Goal: Information Seeking & Learning: Learn about a topic

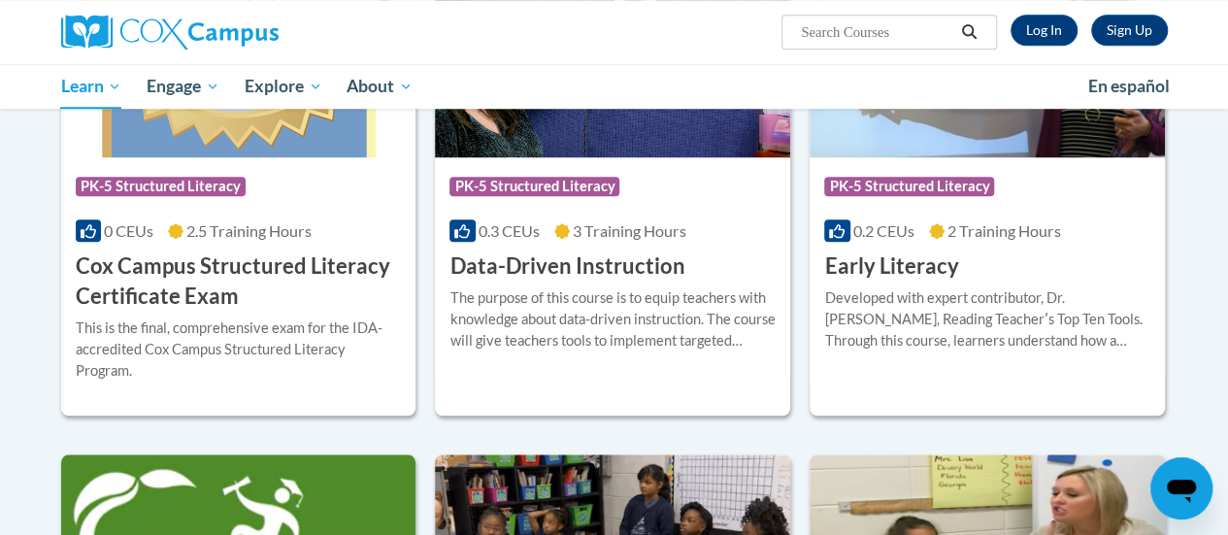
scroll to position [646, 0]
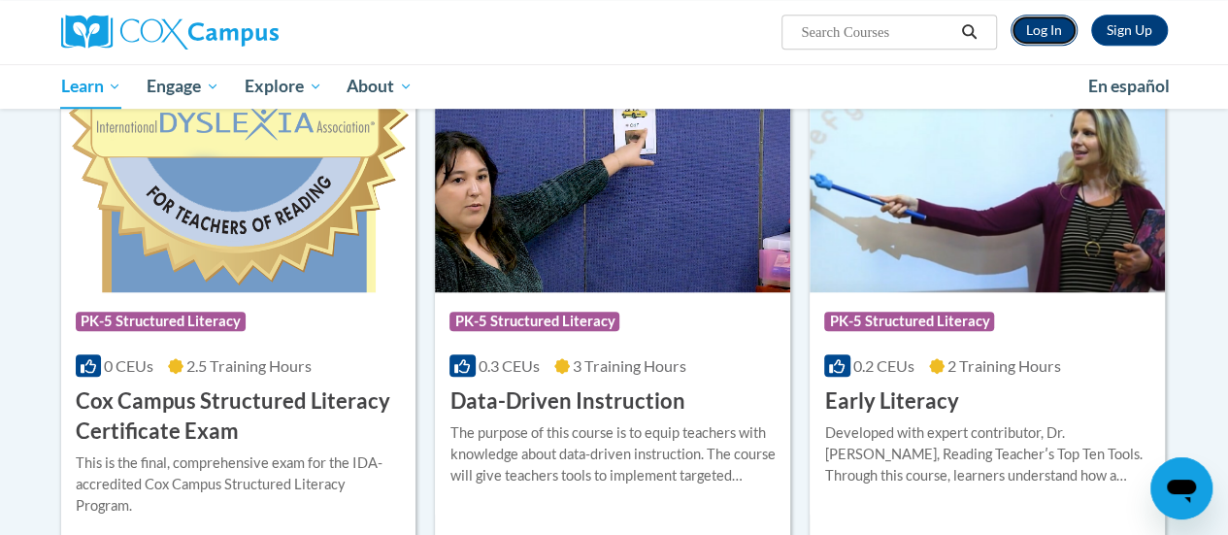
click at [1046, 28] on link "Log In" at bounding box center [1043, 30] width 67 height 31
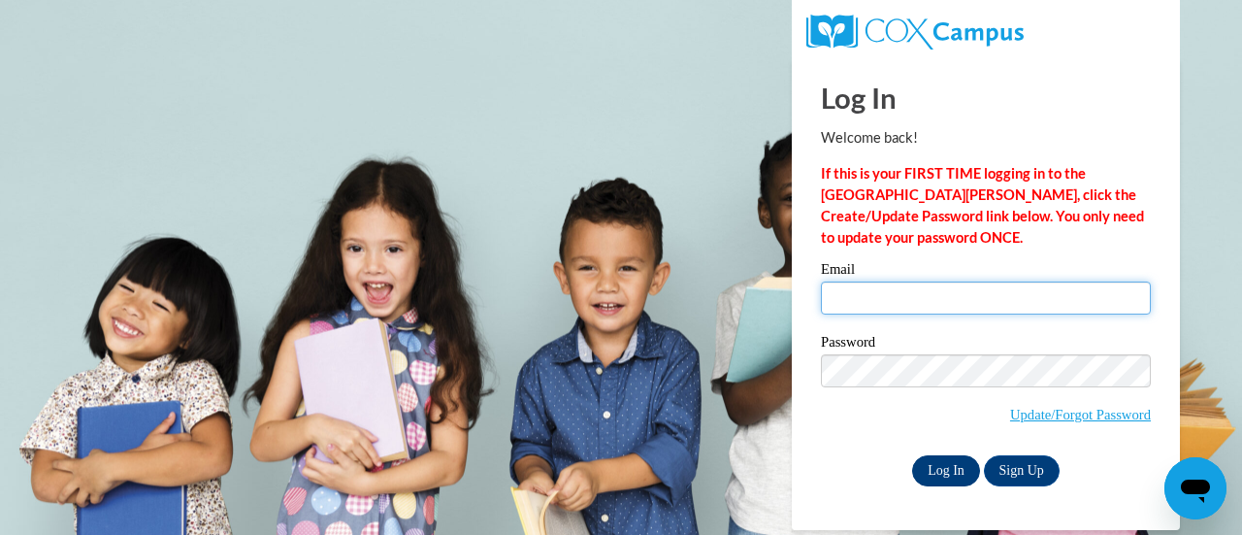
type input "amber.damato@rusd.org"
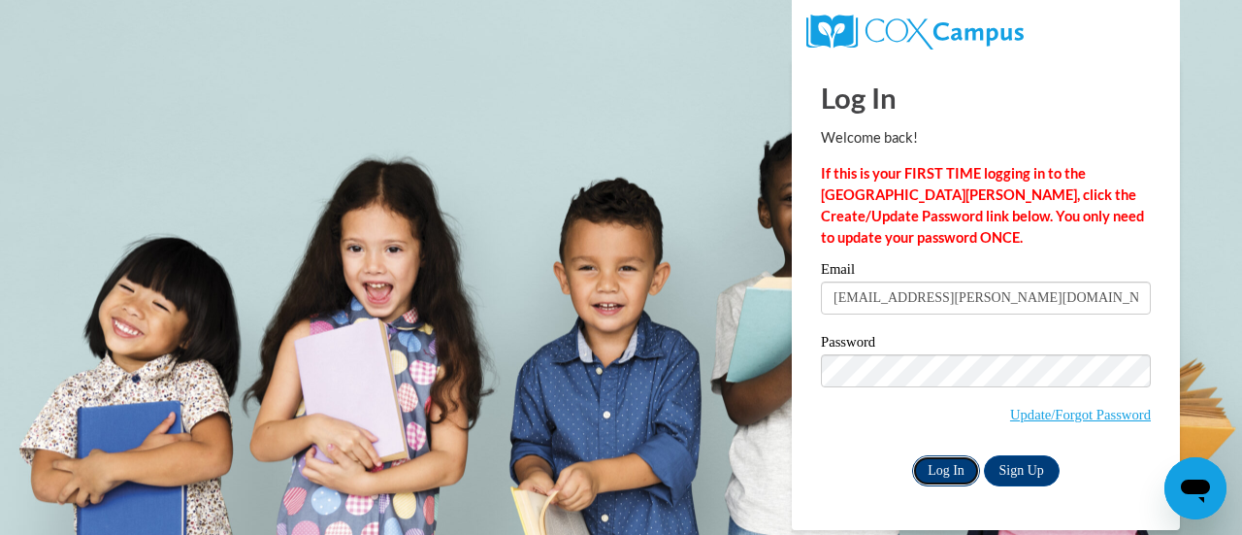
click at [929, 468] on input "Log In" at bounding box center [946, 470] width 68 height 31
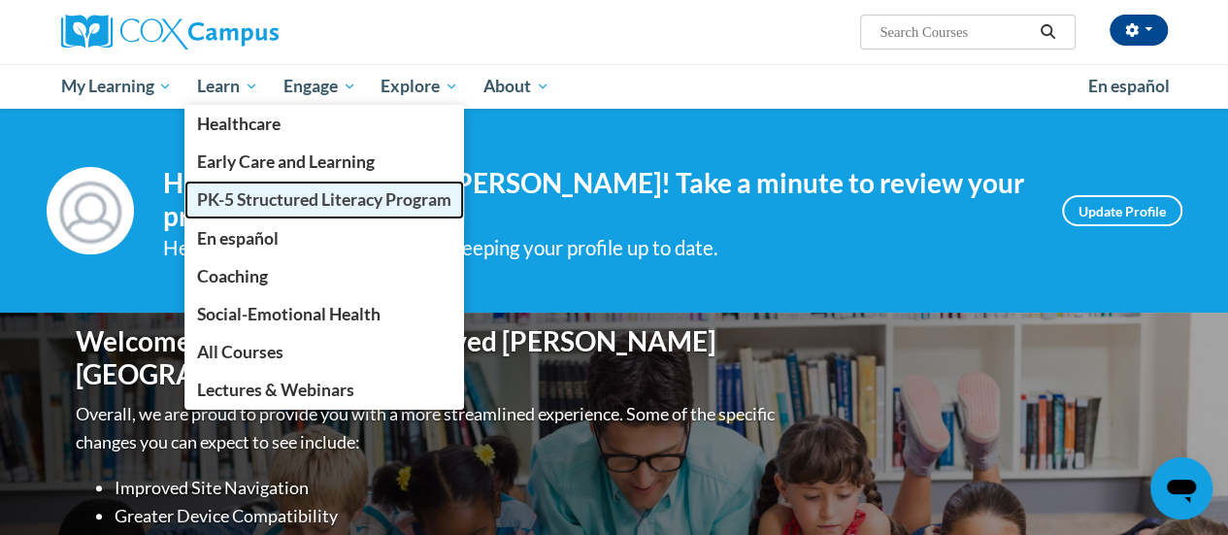
click at [277, 207] on span "PK-5 Structured Literacy Program" at bounding box center [324, 199] width 254 height 20
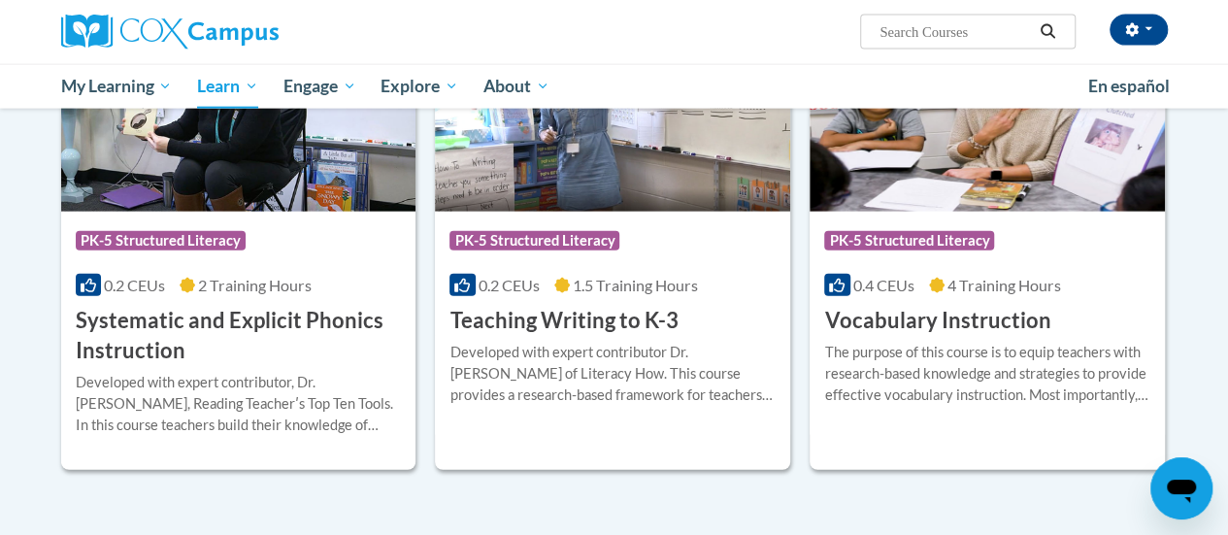
scroll to position [2222, 0]
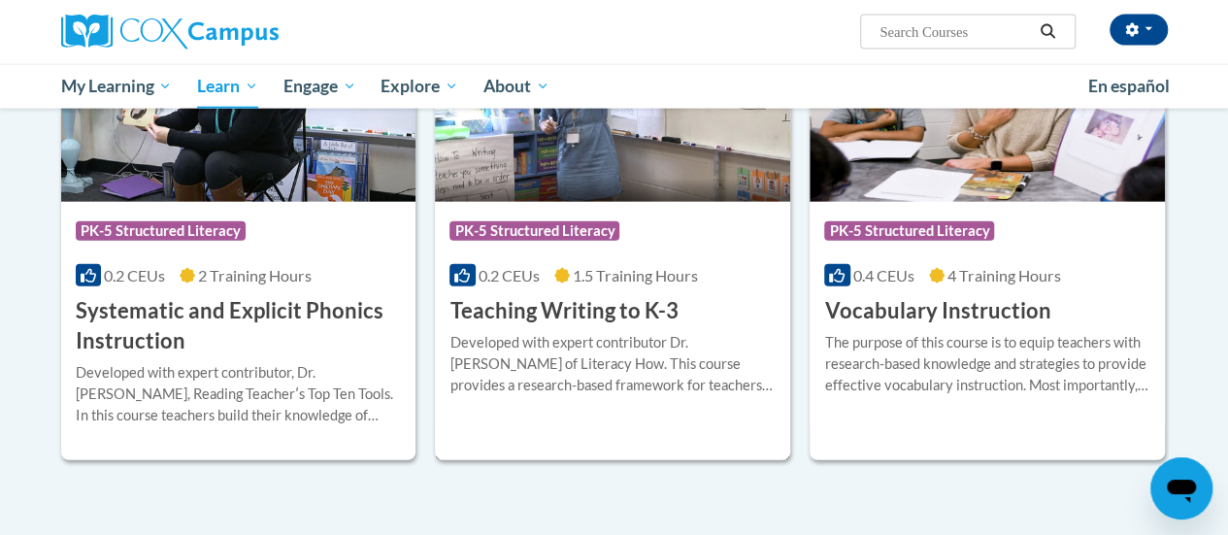
click at [600, 300] on h3 "Teaching Writing to K-3" at bounding box center [563, 311] width 228 height 30
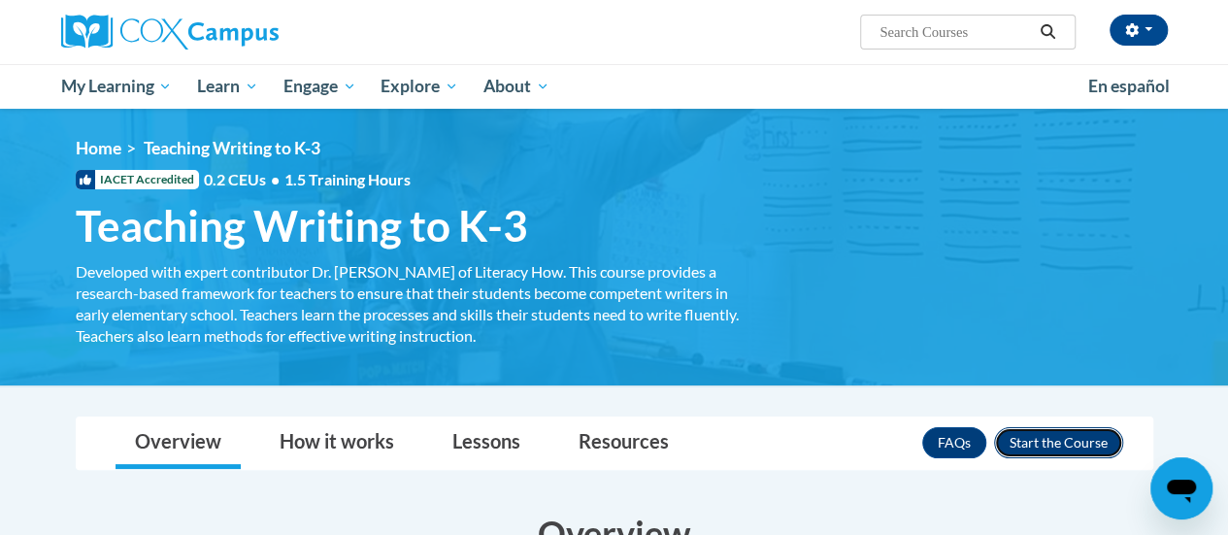
click at [1072, 440] on button "Enroll" at bounding box center [1058, 442] width 129 height 31
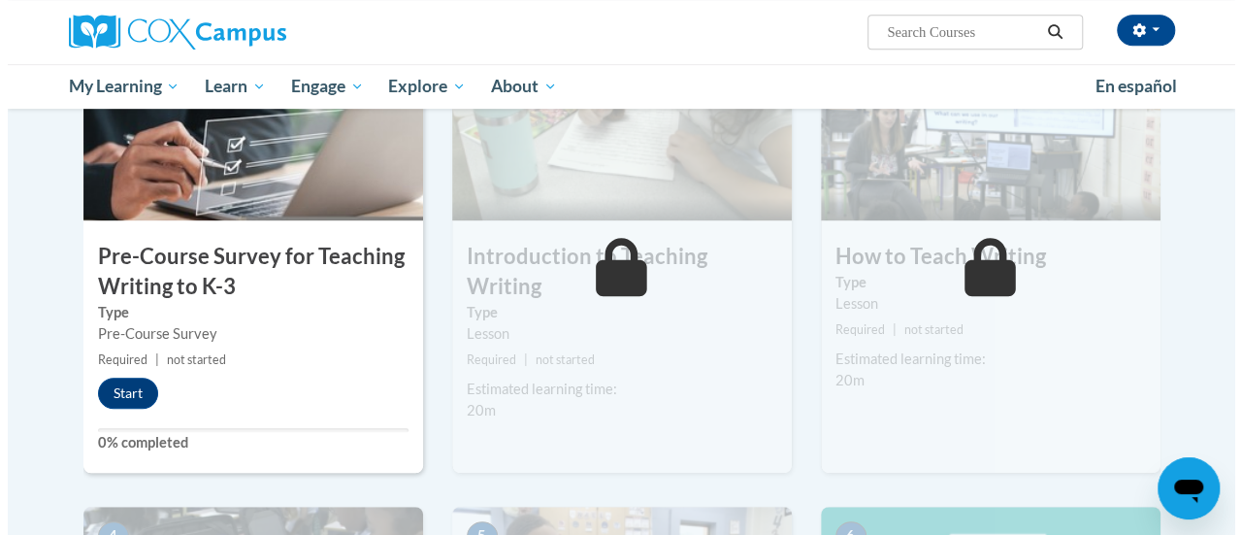
scroll to position [484, 0]
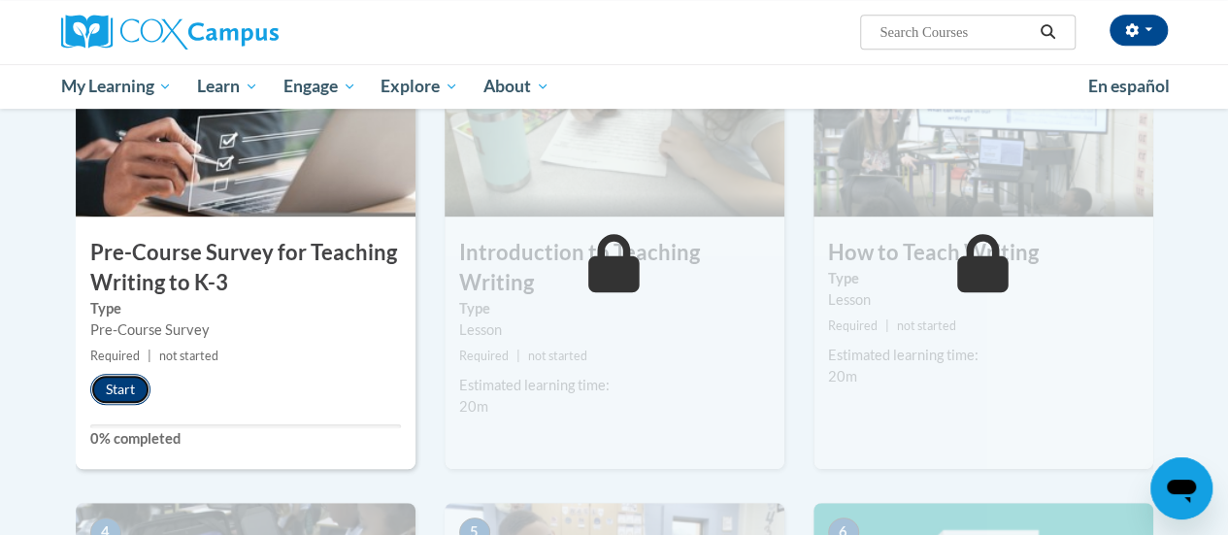
click at [119, 379] on button "Start" at bounding box center [120, 389] width 60 height 31
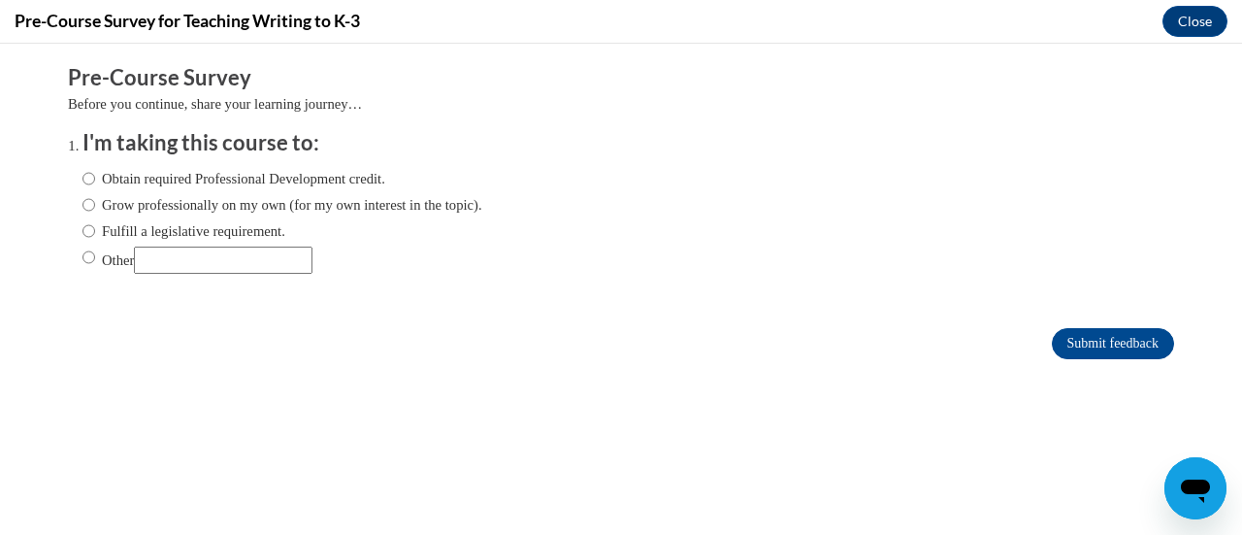
scroll to position [0, 0]
click at [82, 232] on input "Fulfill a legislative requirement." at bounding box center [88, 230] width 13 height 21
radio input "true"
click at [1058, 348] on input "Submit feedback" at bounding box center [1113, 343] width 122 height 31
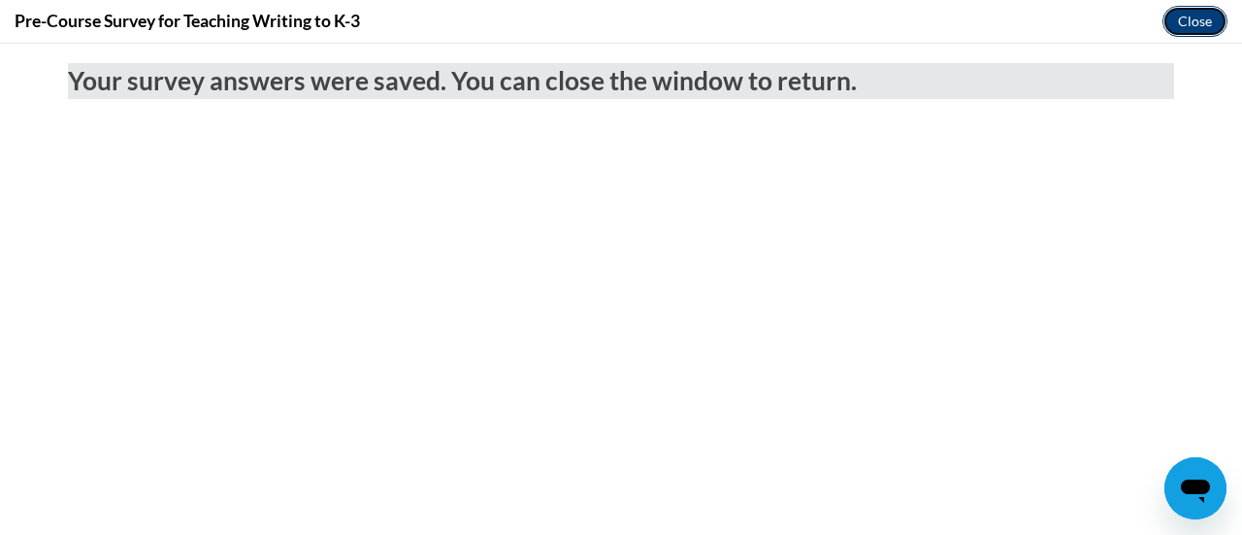
click at [1199, 24] on button "Close" at bounding box center [1195, 21] width 65 height 31
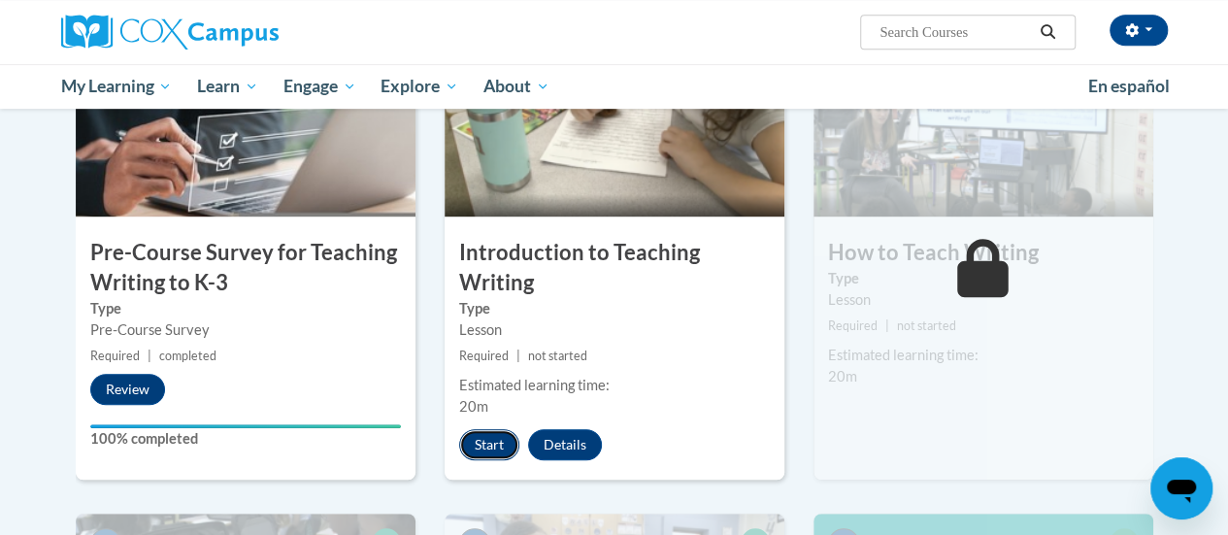
click at [479, 437] on button "Start" at bounding box center [489, 444] width 60 height 31
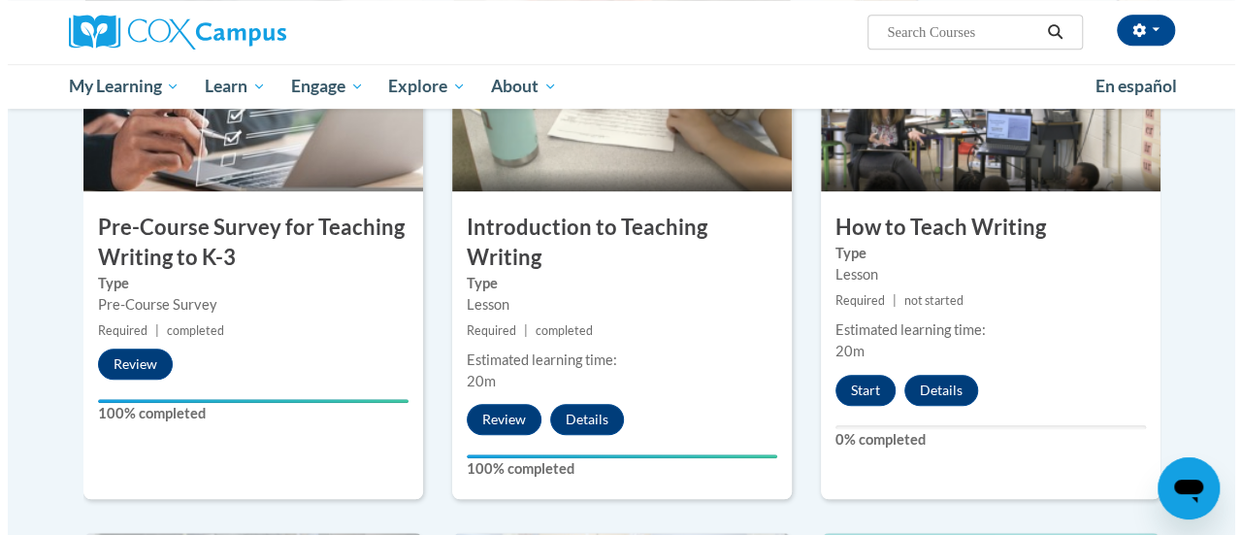
scroll to position [509, 0]
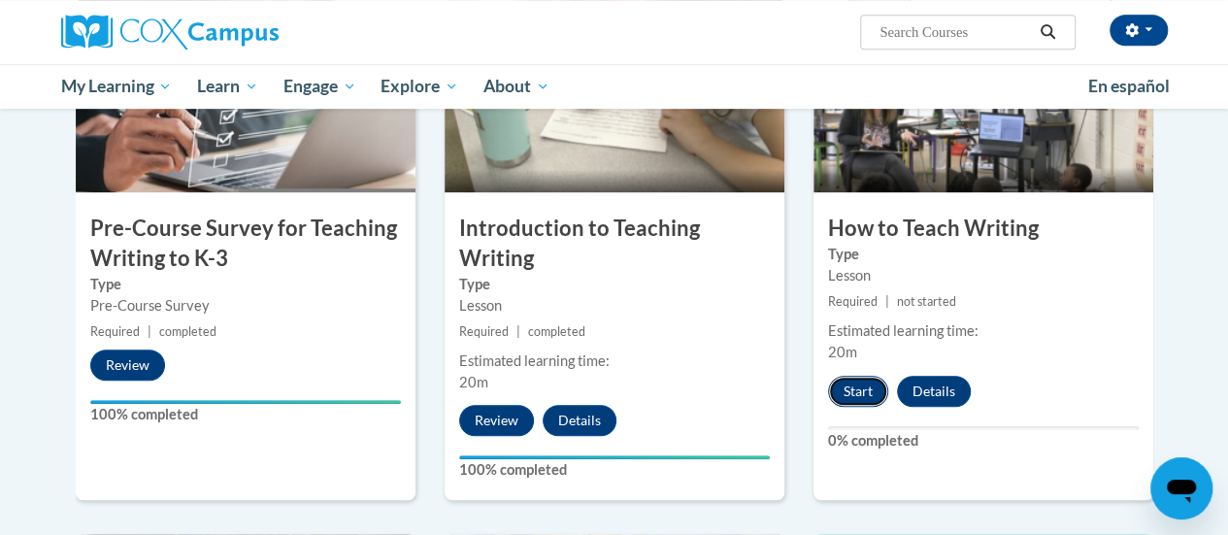
click at [865, 382] on button "Start" at bounding box center [858, 391] width 60 height 31
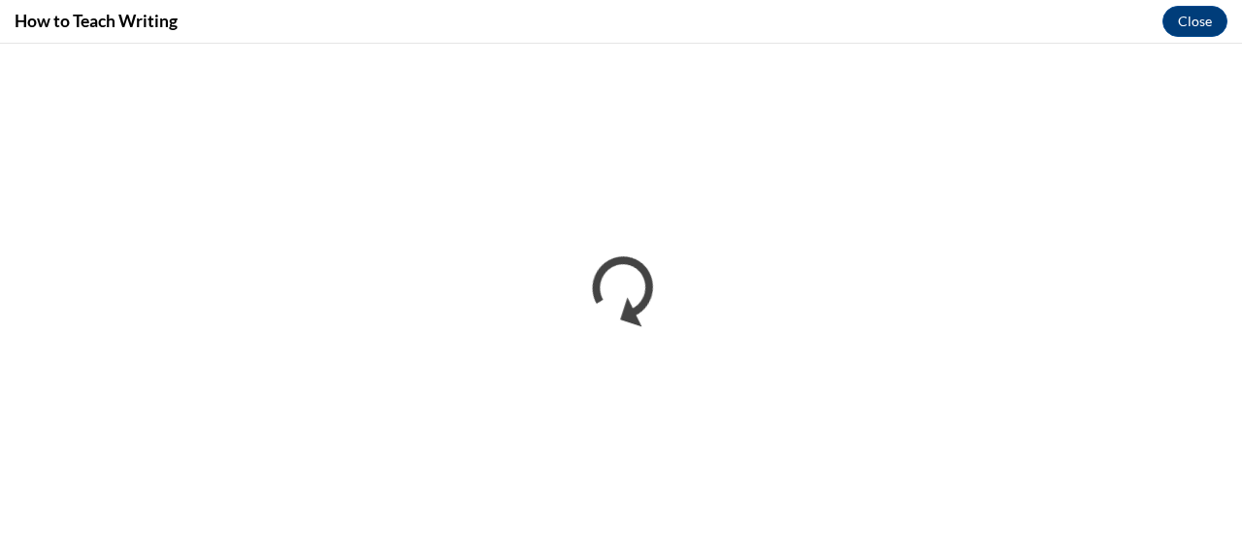
scroll to position [0, 0]
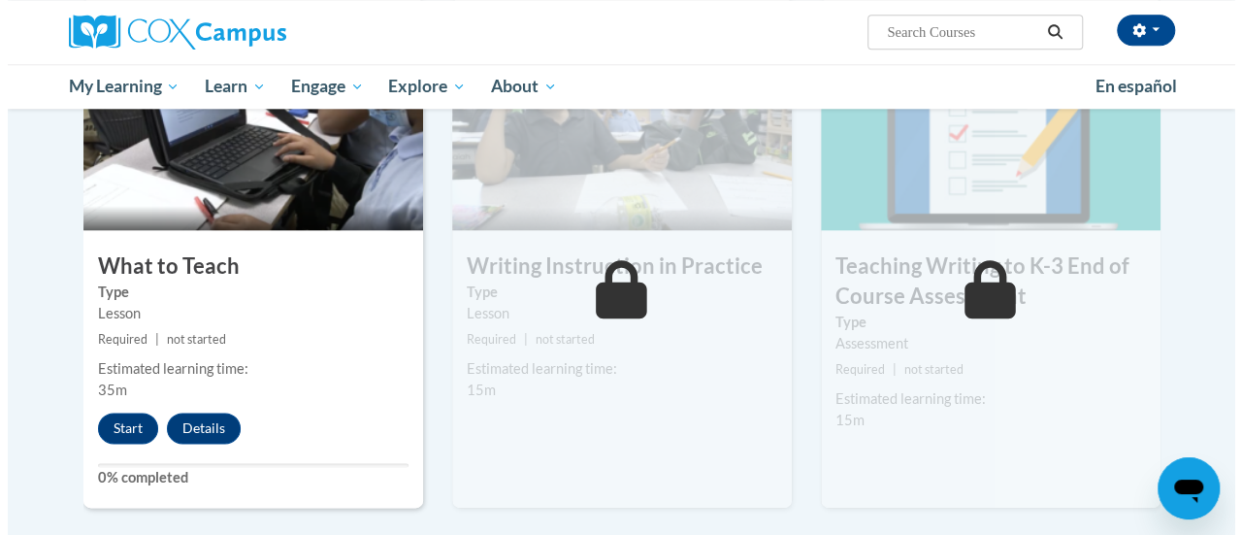
scroll to position [1007, 0]
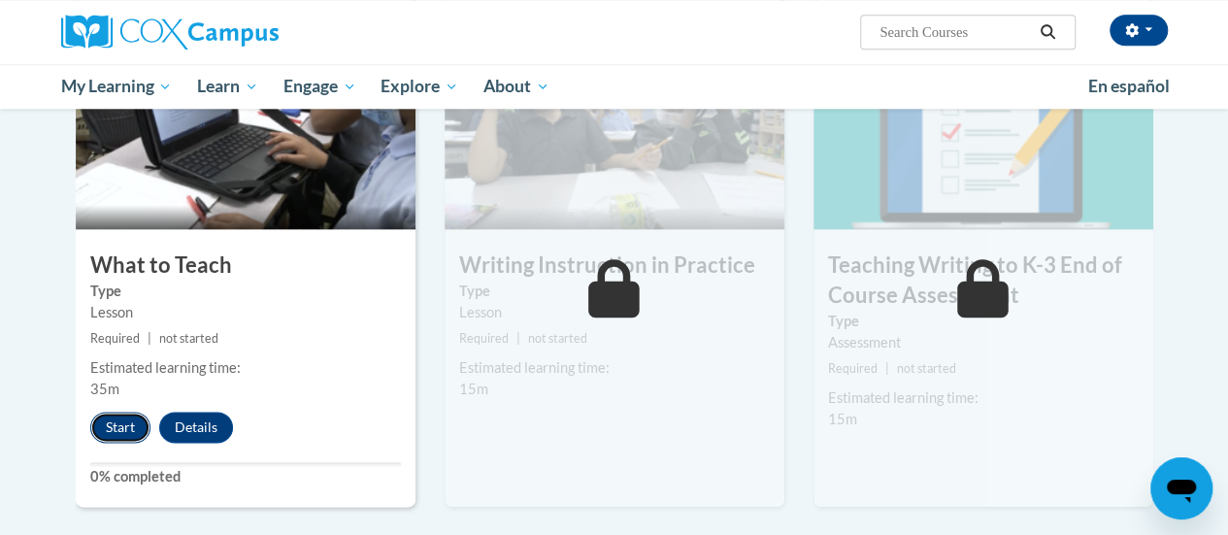
click at [126, 430] on button "Start" at bounding box center [120, 426] width 60 height 31
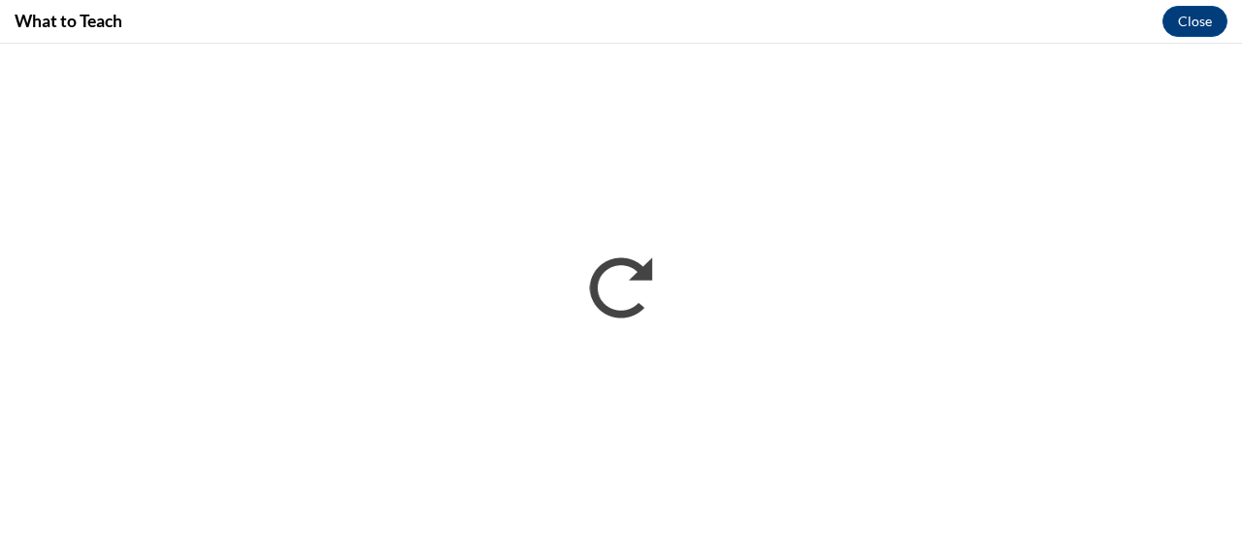
scroll to position [0, 0]
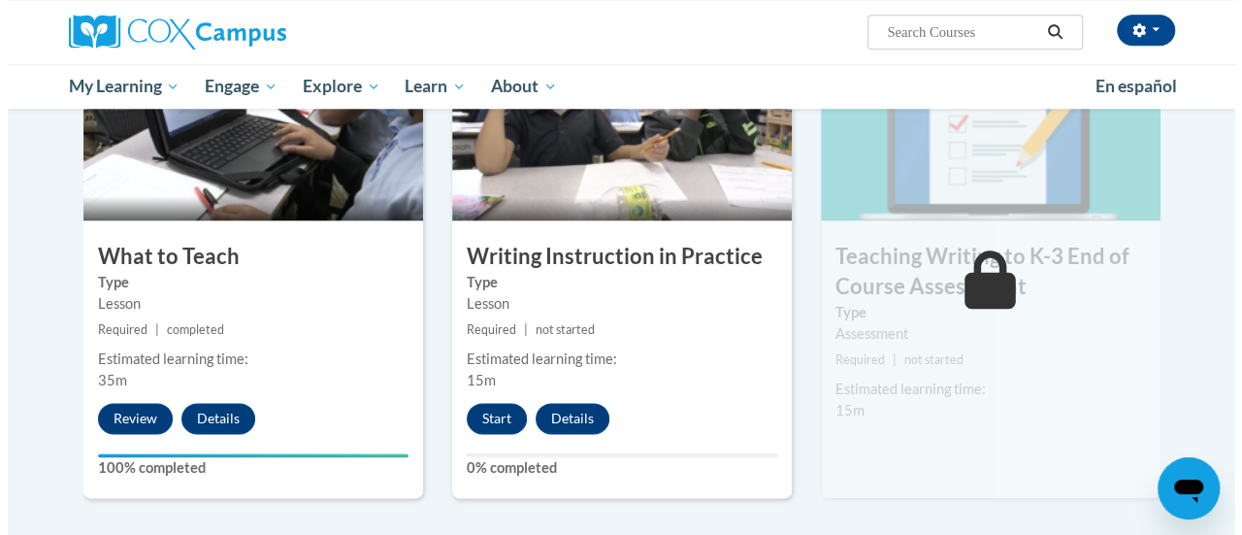
scroll to position [1017, 0]
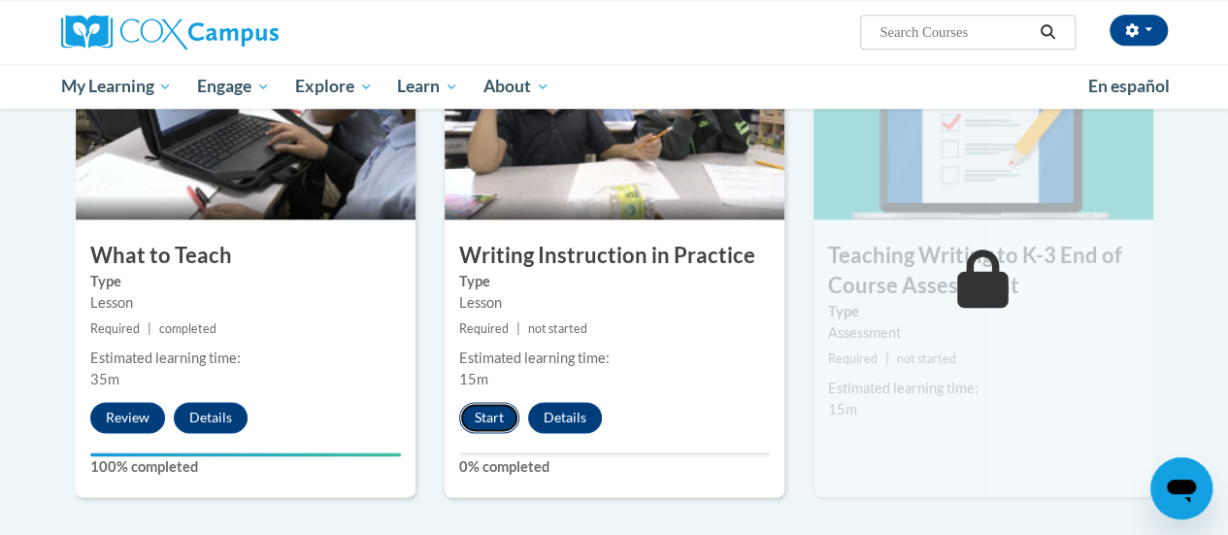
click at [483, 418] on button "Start" at bounding box center [489, 417] width 60 height 31
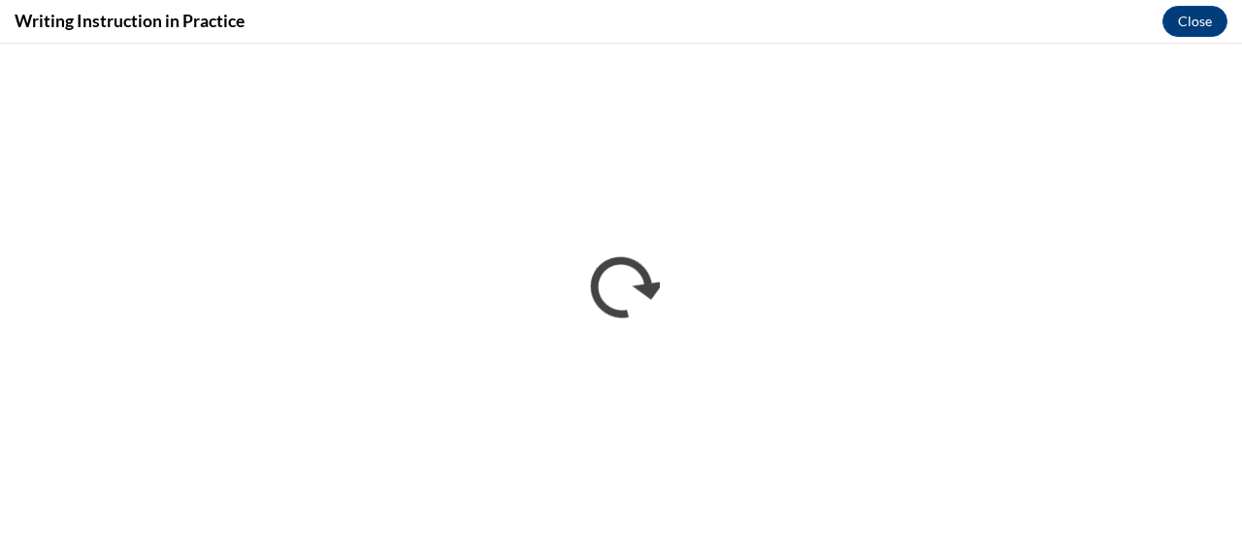
scroll to position [0, 0]
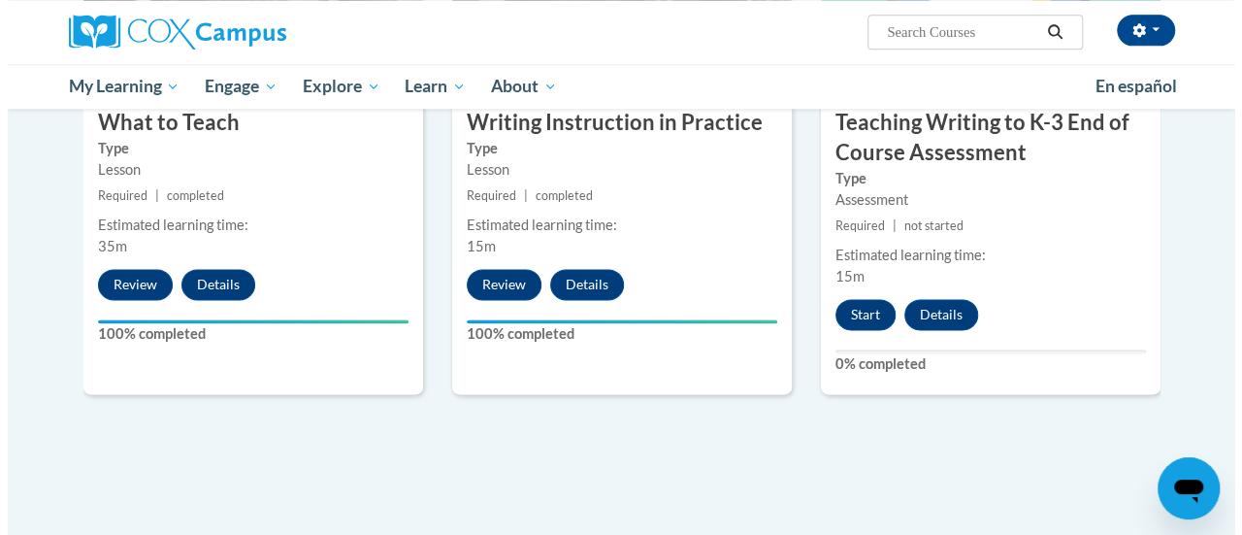
scroll to position [1151, 0]
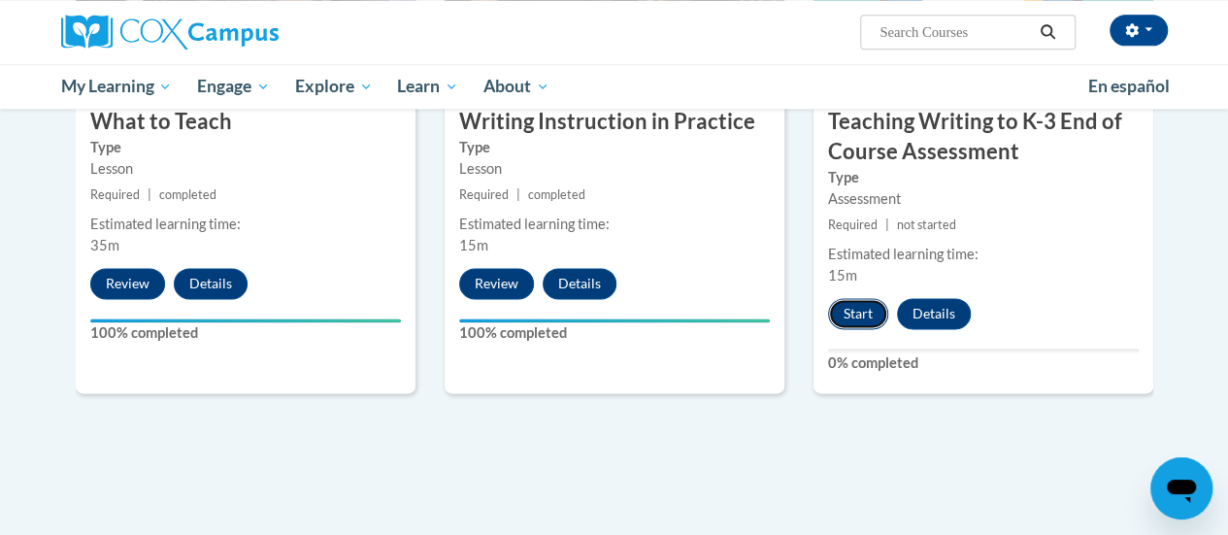
click at [855, 312] on button "Start" at bounding box center [858, 313] width 60 height 31
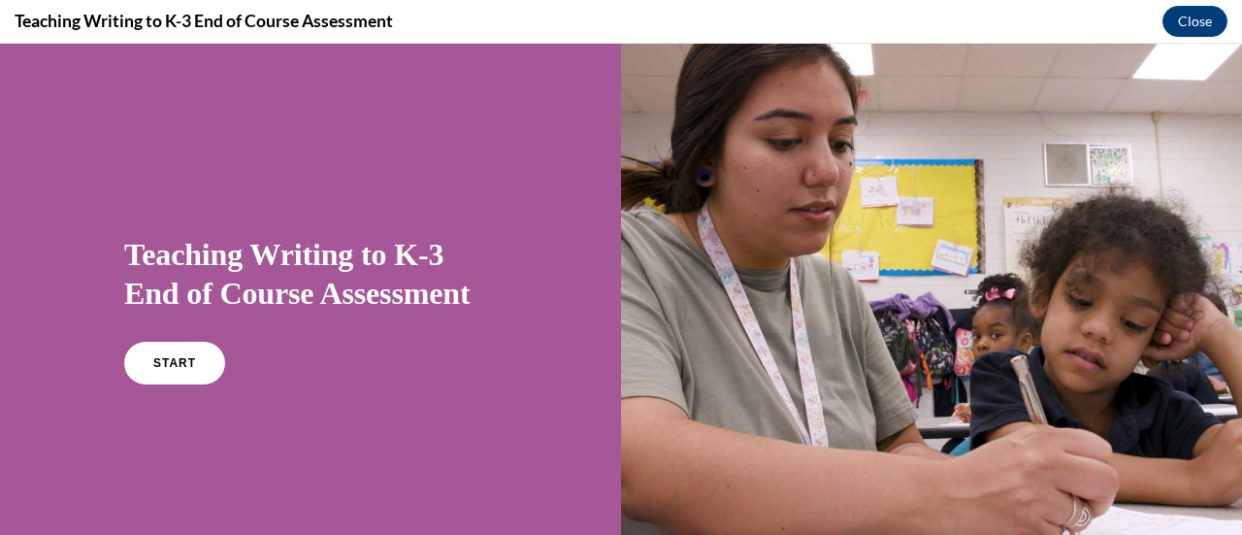
scroll to position [0, 0]
click at [173, 362] on span "START" at bounding box center [174, 363] width 45 height 15
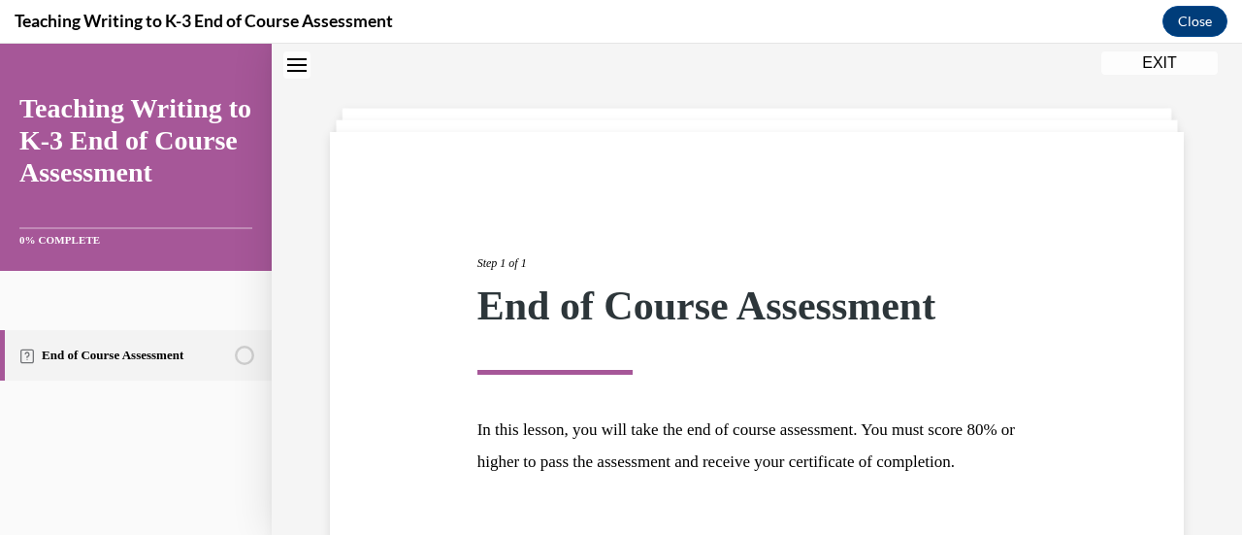
scroll to position [227, 0]
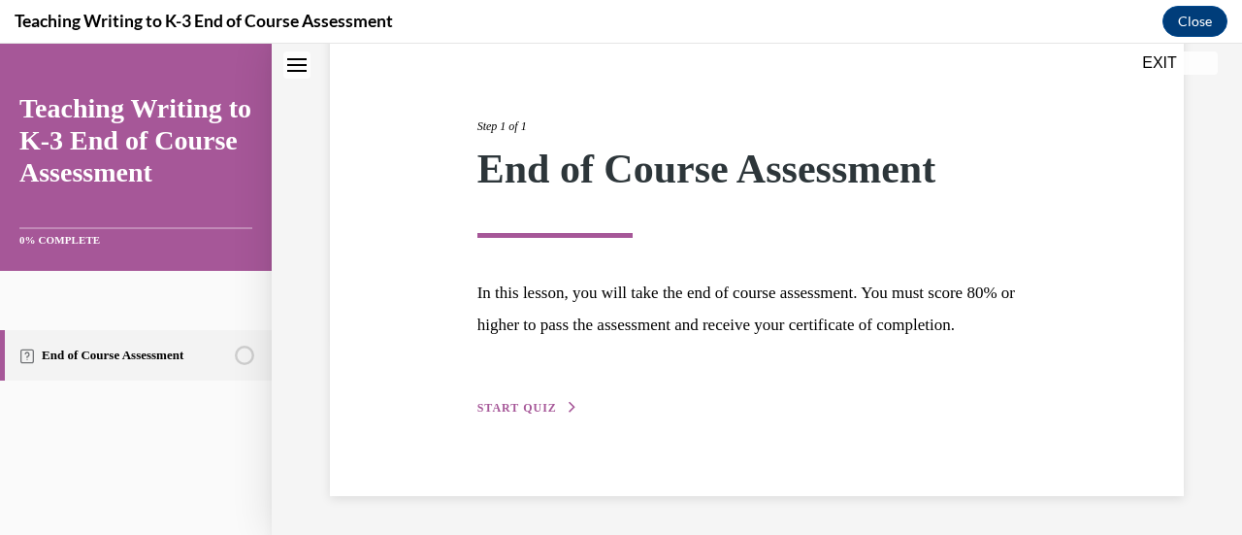
click at [507, 407] on span "START QUIZ" at bounding box center [517, 408] width 80 height 14
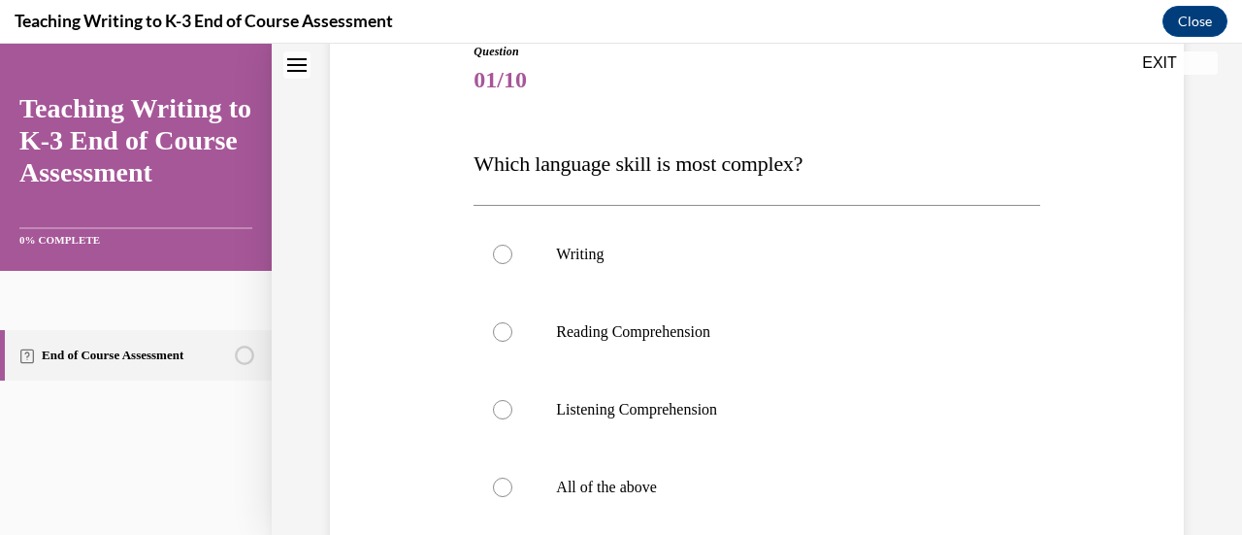
scroll to position [215, 0]
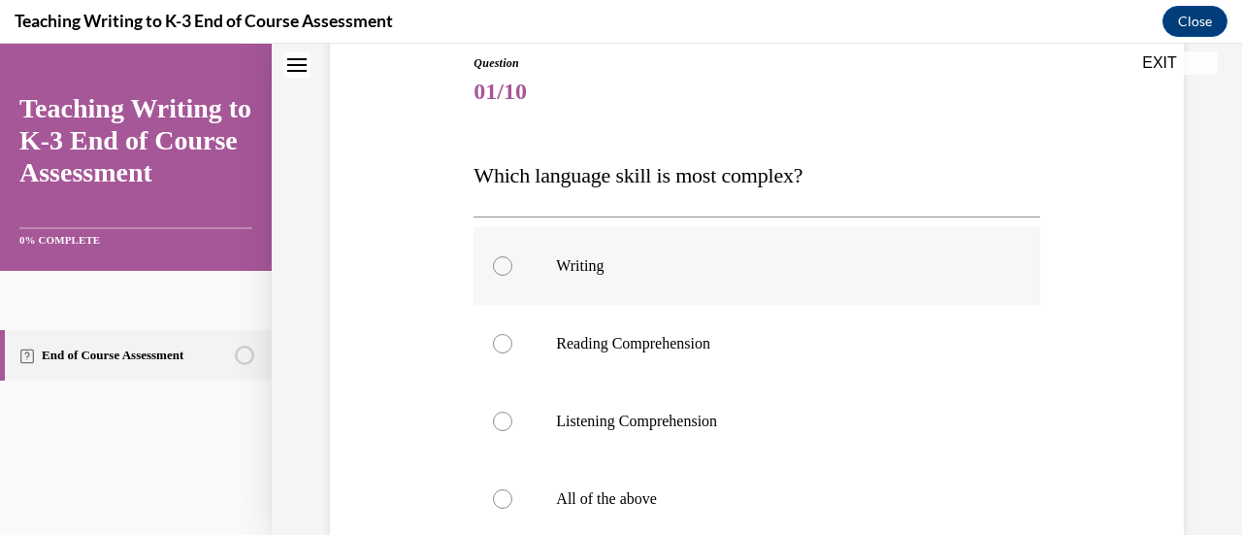
click at [507, 262] on div at bounding box center [502, 265] width 19 height 19
click at [507, 262] on input "Writing" at bounding box center [502, 265] width 19 height 19
radio input "true"
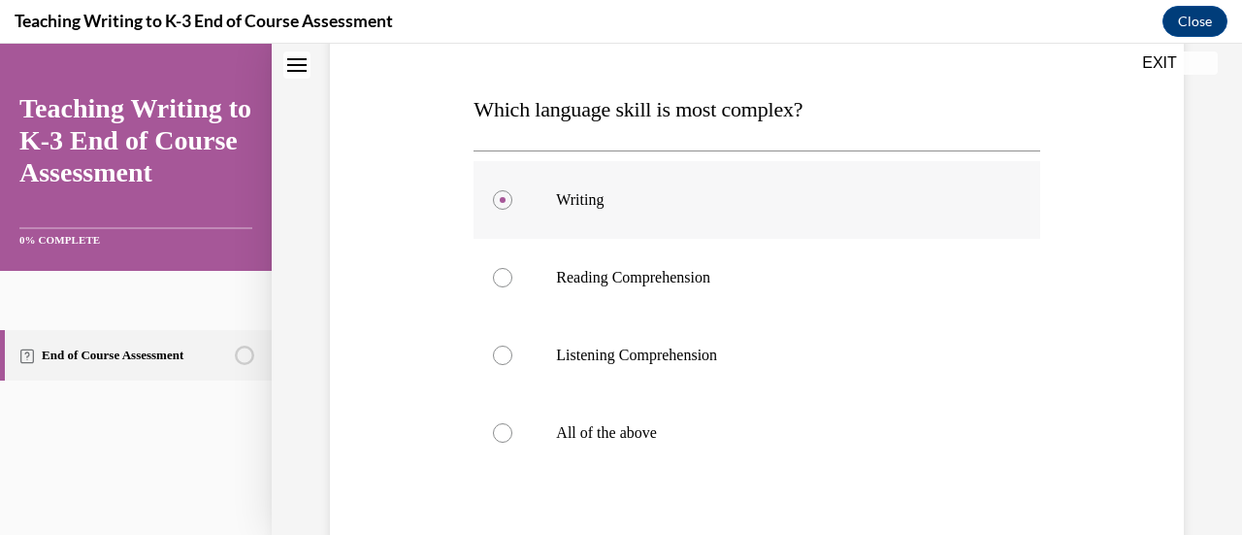
scroll to position [281, 0]
click at [508, 427] on div at bounding box center [502, 432] width 19 height 19
click at [508, 427] on input "All of the above" at bounding box center [502, 432] width 19 height 19
radio input "true"
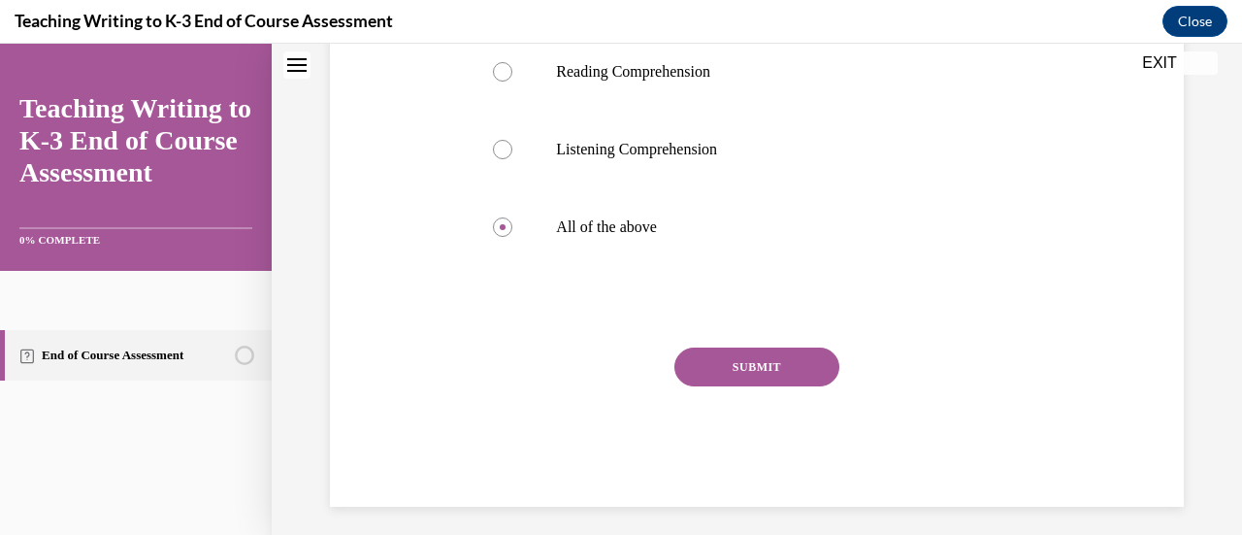
scroll to position [487, 0]
click at [777, 370] on button "SUBMIT" at bounding box center [756, 366] width 165 height 39
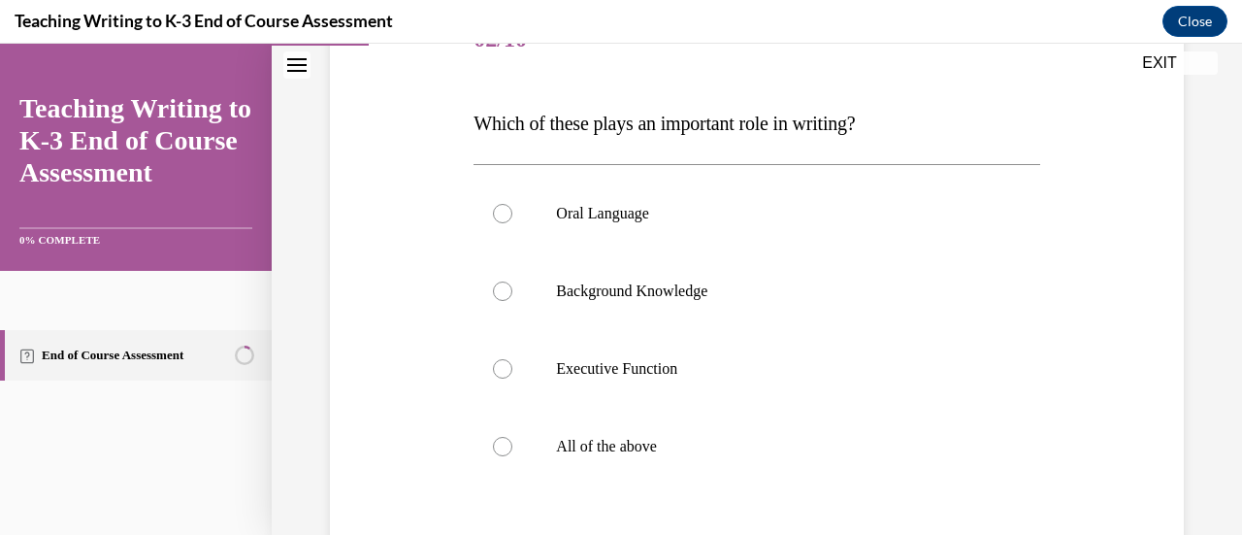
scroll to position [289, 0]
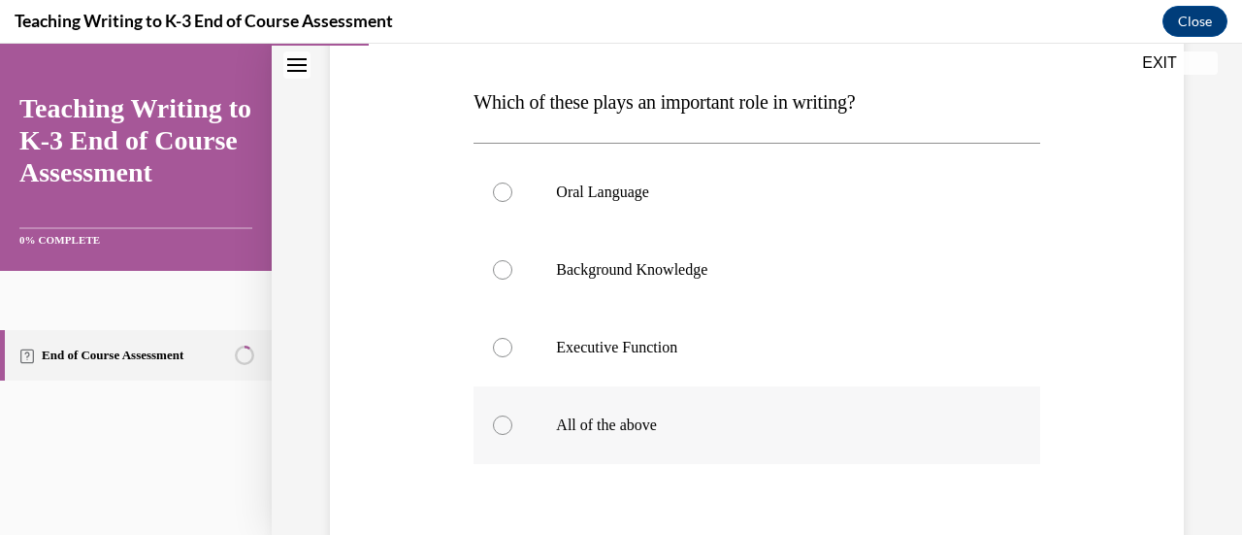
click at [504, 426] on div at bounding box center [502, 424] width 19 height 19
click at [504, 426] on input "All of the above" at bounding box center [502, 424] width 19 height 19
radio input "true"
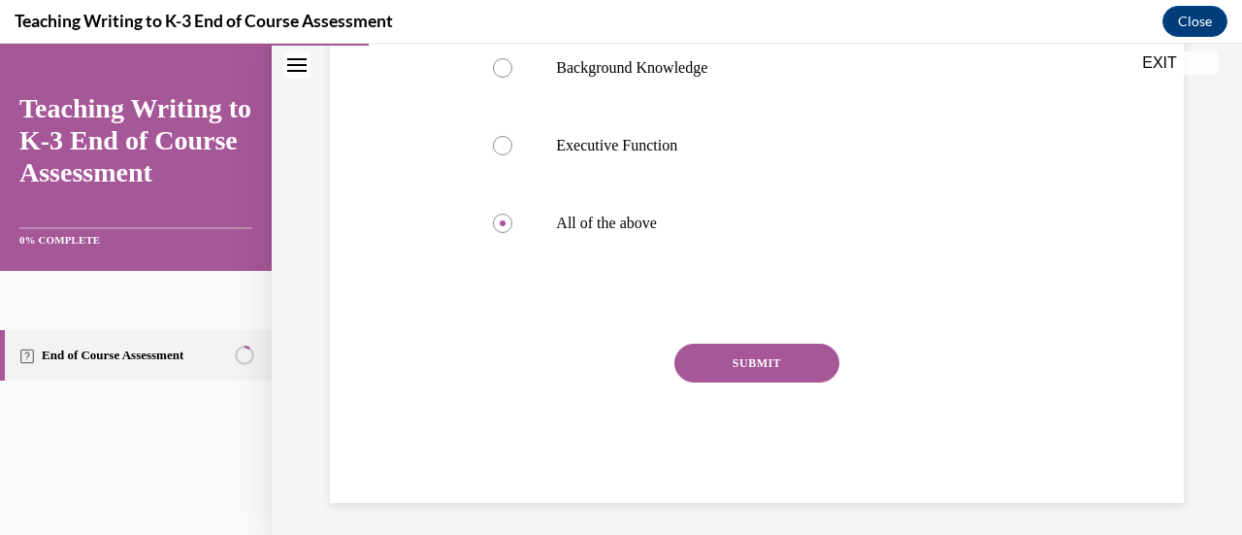
scroll to position [497, 0]
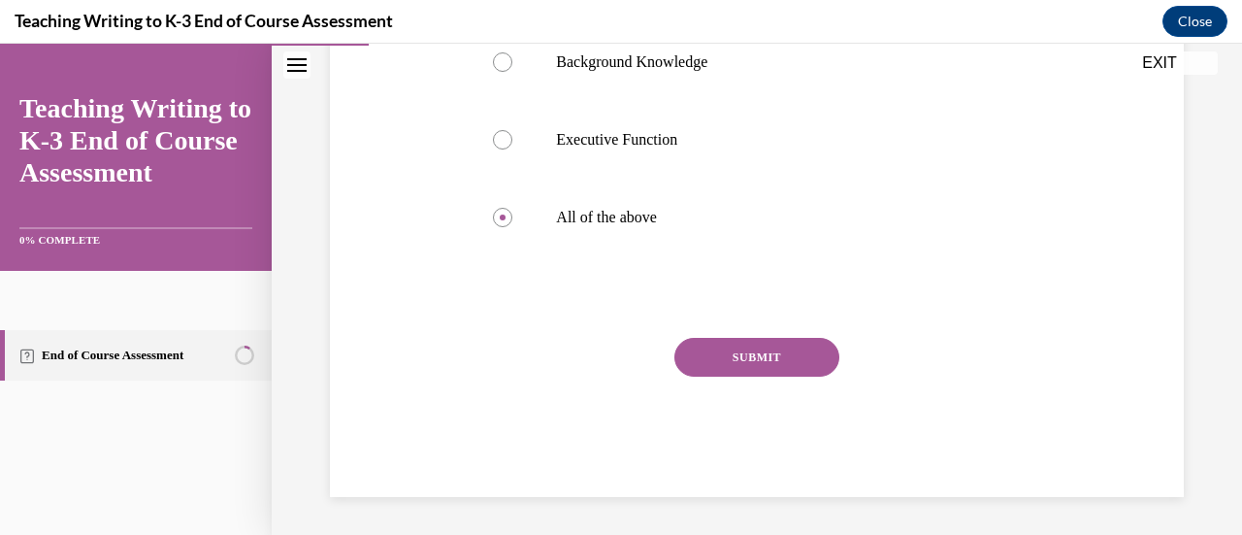
click at [716, 352] on button "SUBMIT" at bounding box center [756, 357] width 165 height 39
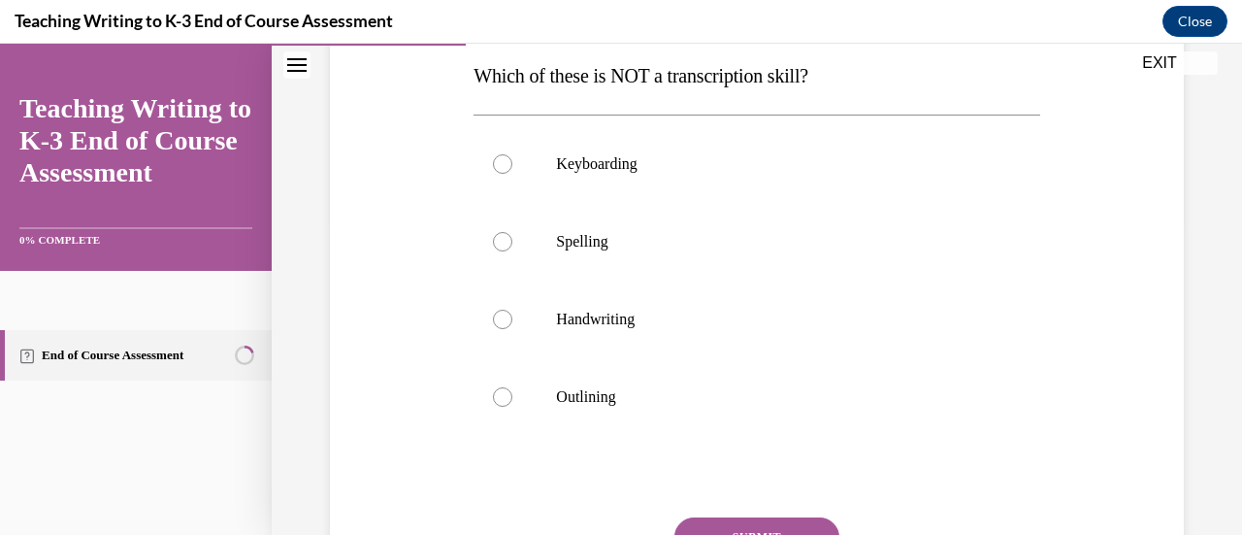
scroll to position [315, 0]
click at [498, 395] on div at bounding box center [502, 394] width 19 height 19
click at [498, 395] on input "Outlining" at bounding box center [502, 394] width 19 height 19
radio input "true"
click at [719, 520] on button "SUBMIT" at bounding box center [756, 534] width 165 height 39
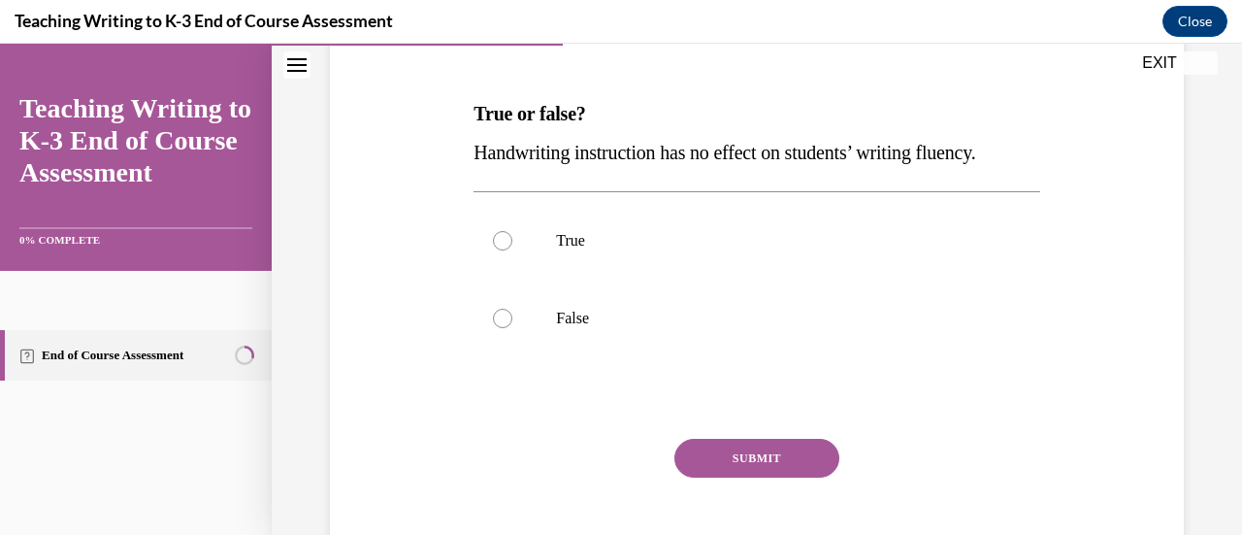
scroll to position [277, 0]
click at [508, 317] on div at bounding box center [502, 317] width 19 height 19
click at [508, 317] on input "False" at bounding box center [502, 317] width 19 height 19
radio input "true"
click at [747, 445] on button "SUBMIT" at bounding box center [756, 457] width 165 height 39
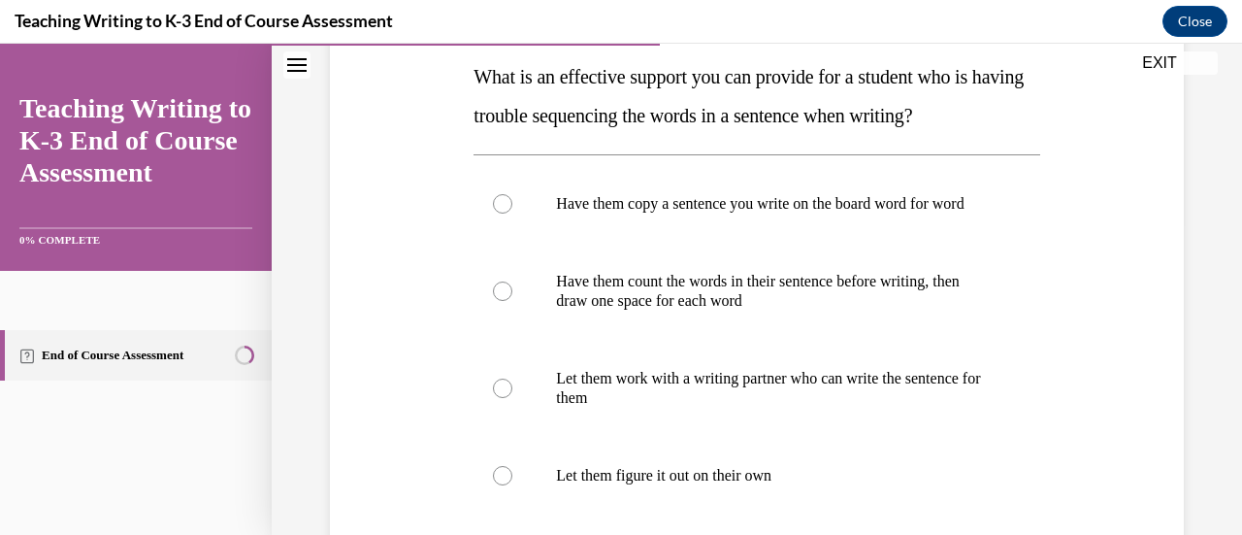
scroll to position [313, 0]
click at [504, 300] on div at bounding box center [502, 289] width 19 height 19
click at [504, 300] on input "Have them count the words in their sentence before writing, then draw one space…" at bounding box center [502, 289] width 19 height 19
radio input "true"
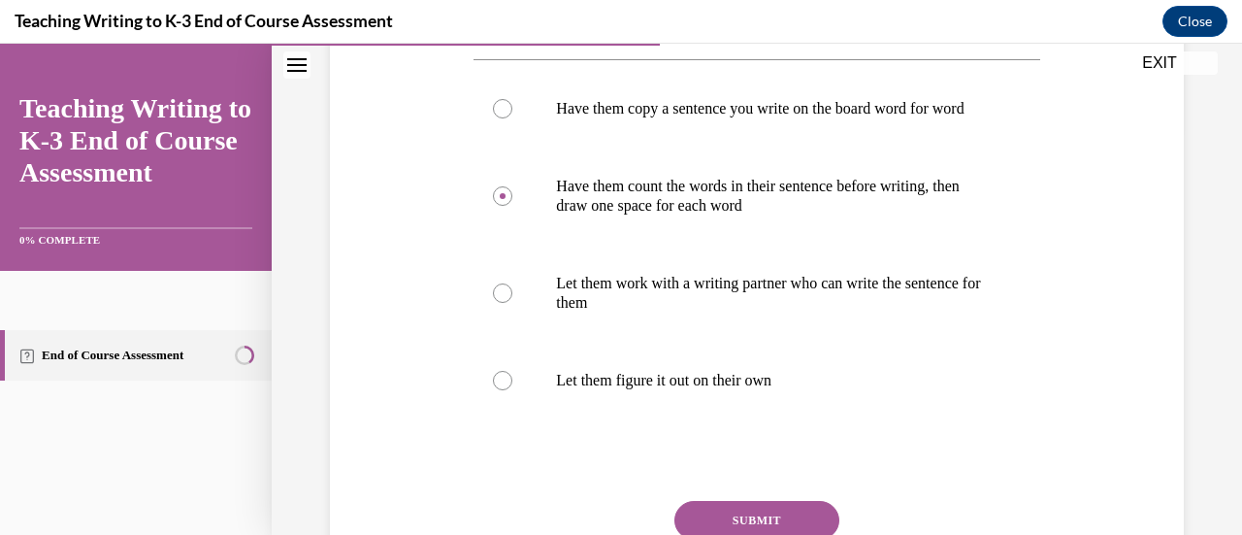
scroll to position [590, 0]
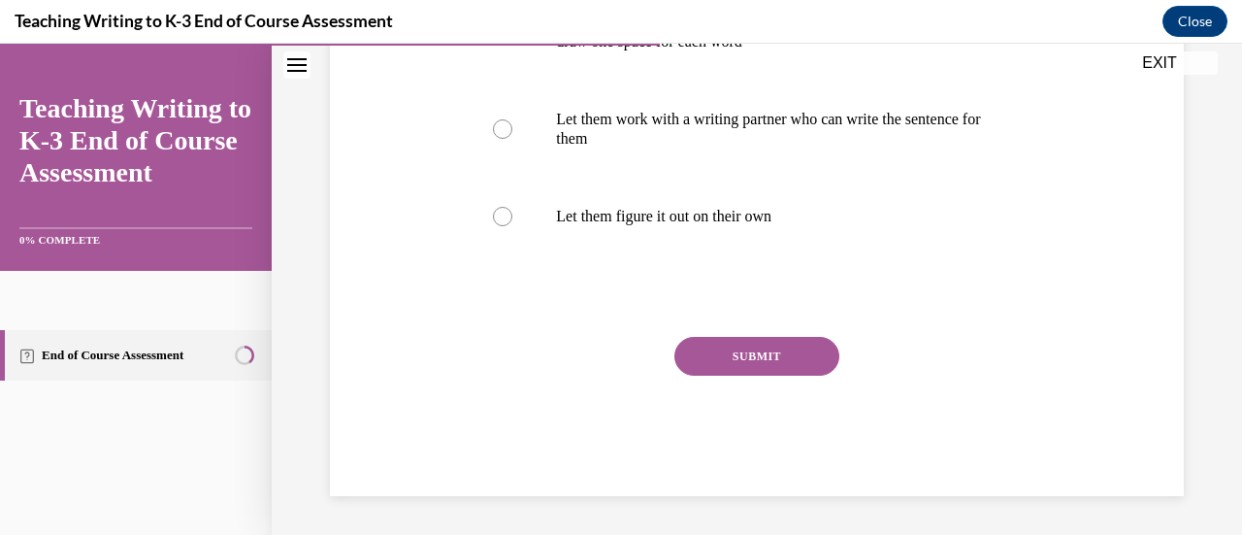
click at [741, 352] on button "SUBMIT" at bounding box center [756, 356] width 165 height 39
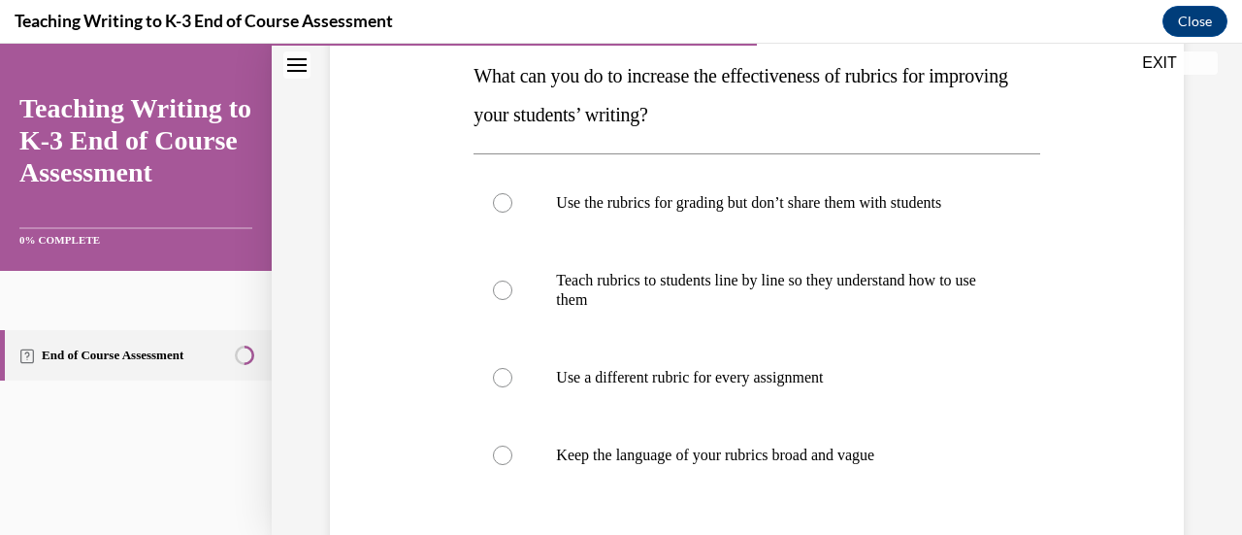
scroll to position [312, 0]
click at [503, 292] on div at bounding box center [502, 290] width 19 height 19
click at [503, 292] on input "Teach rubrics to students line by line so they understand how to use them" at bounding box center [502, 290] width 19 height 19
radio input "true"
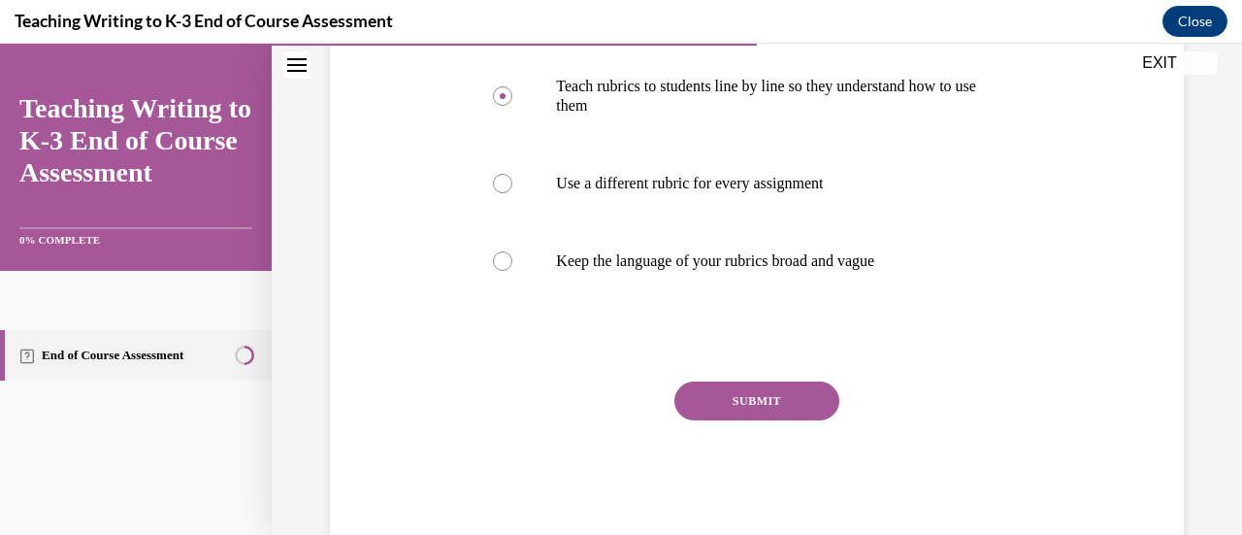
scroll to position [509, 0]
click at [725, 394] on button "SUBMIT" at bounding box center [756, 399] width 165 height 39
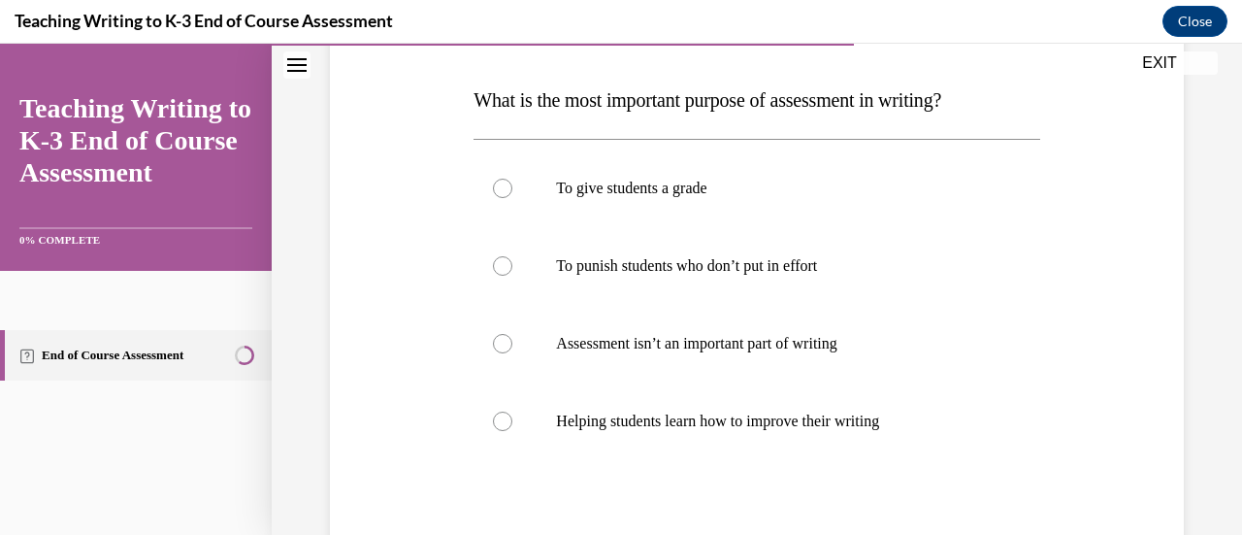
scroll to position [303, 0]
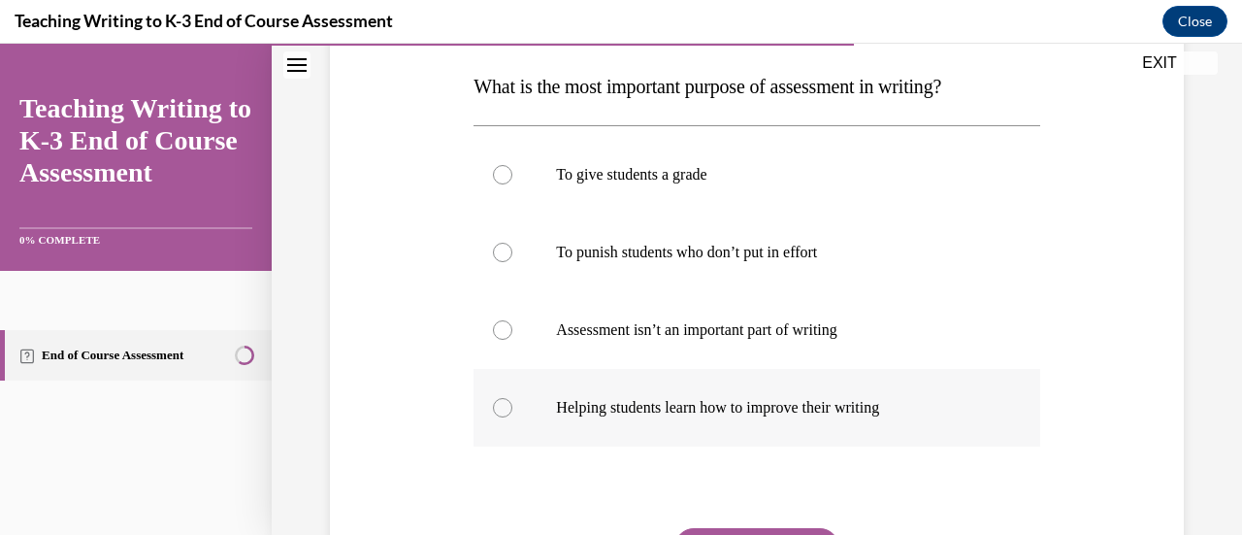
click at [501, 402] on div at bounding box center [502, 407] width 19 height 19
click at [501, 402] on input "Helping students learn how to improve their writing" at bounding box center [502, 407] width 19 height 19
radio input "true"
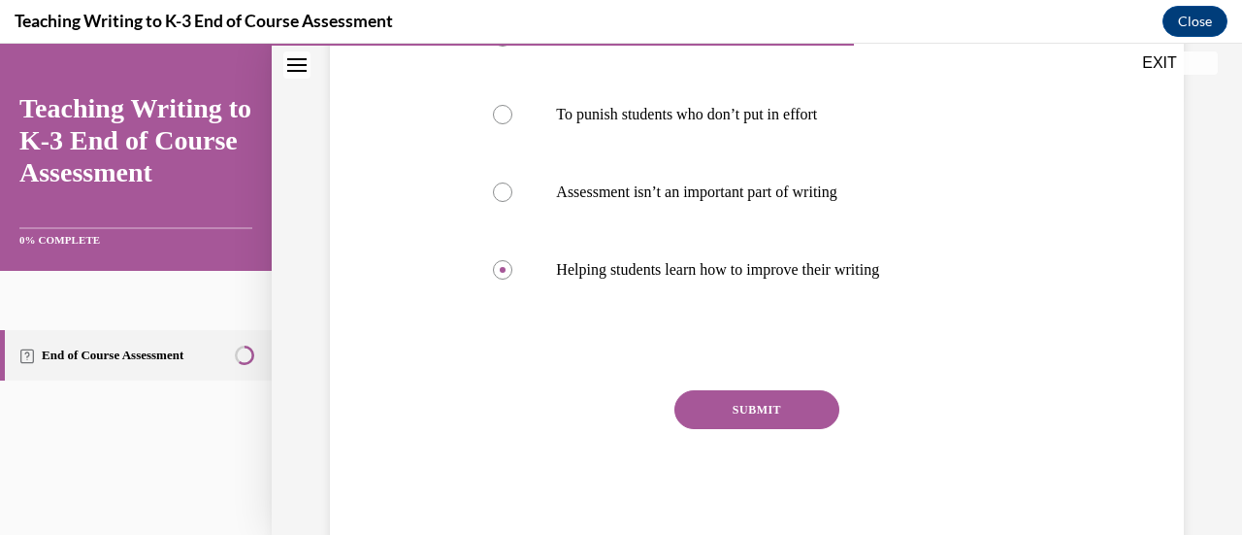
scroll to position [455, 0]
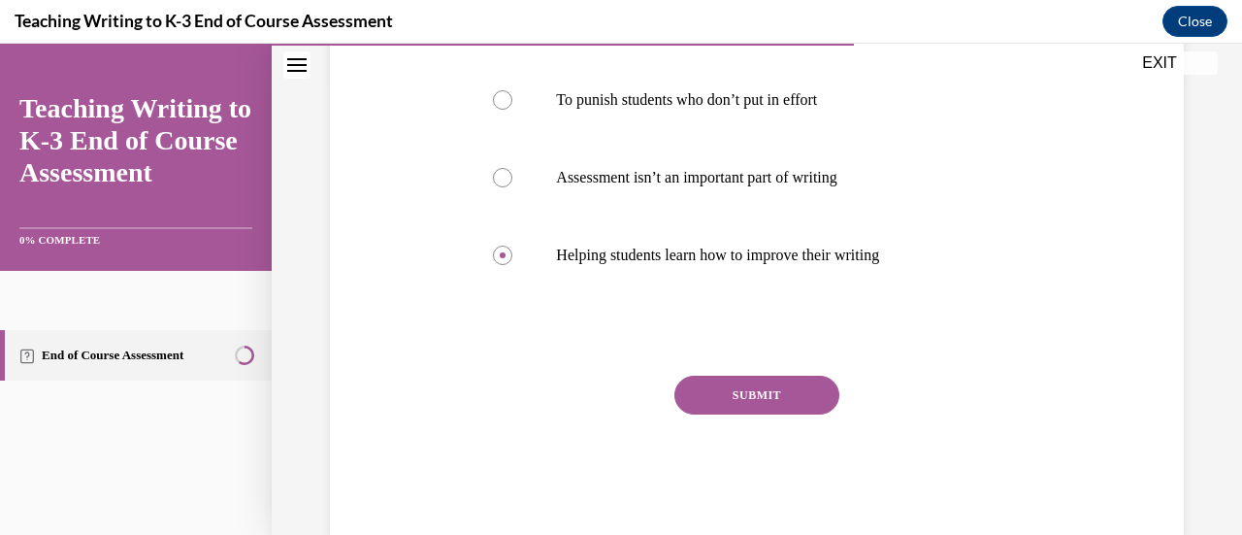
click at [713, 392] on button "SUBMIT" at bounding box center [756, 395] width 165 height 39
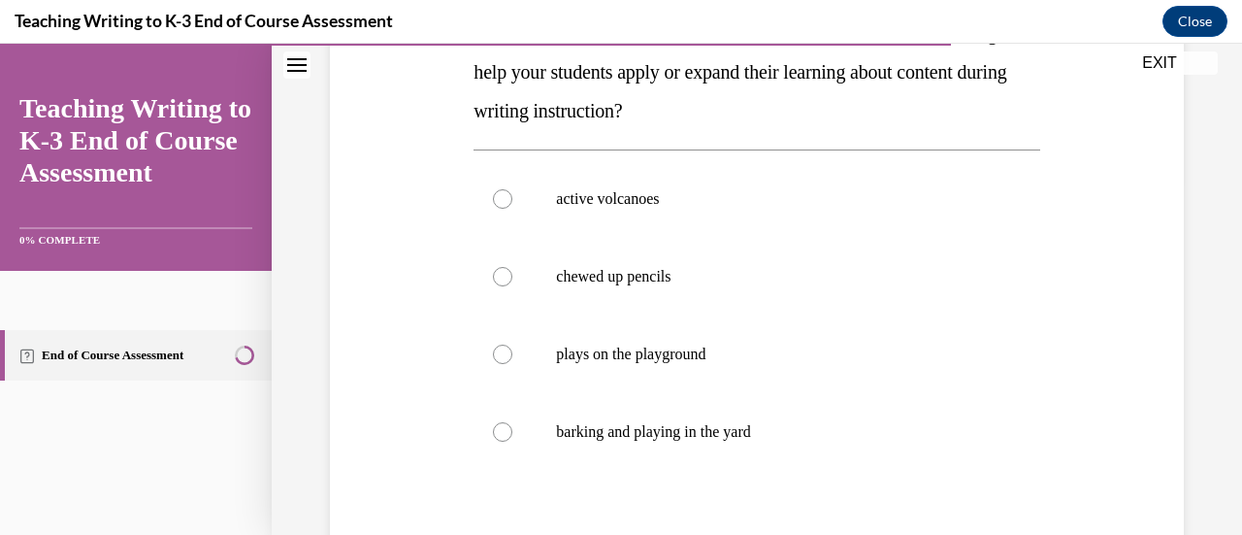
scroll to position [357, 0]
click at [504, 200] on div at bounding box center [502, 197] width 19 height 19
click at [504, 200] on input "active volcanoes" at bounding box center [502, 197] width 19 height 19
radio input "true"
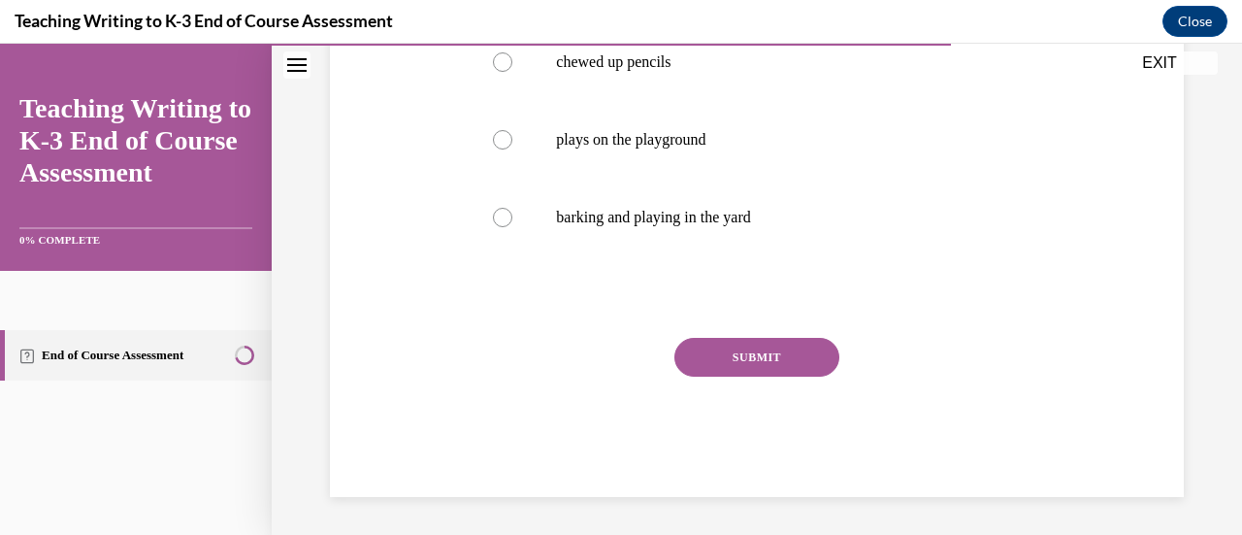
click at [745, 354] on button "SUBMIT" at bounding box center [756, 357] width 165 height 39
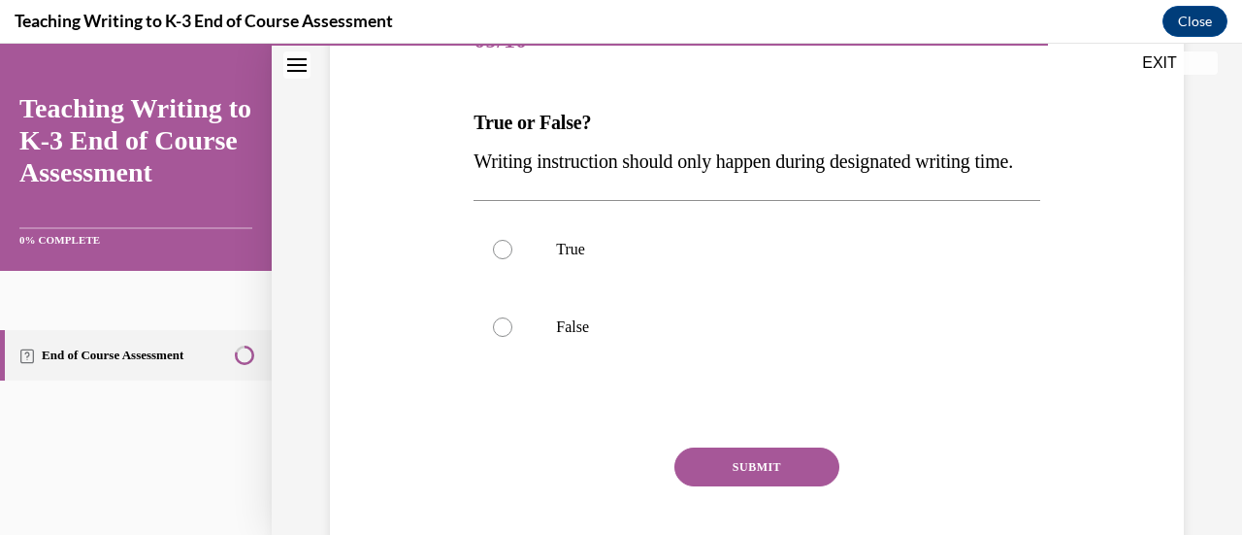
scroll to position [279, 0]
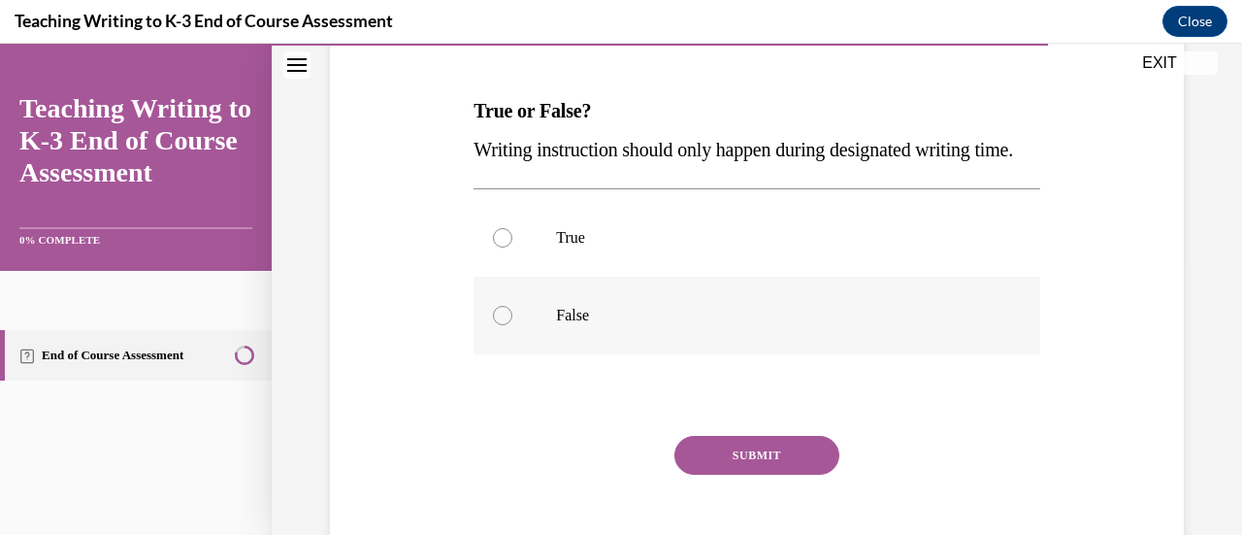
click at [504, 325] on div at bounding box center [502, 315] width 19 height 19
click at [504, 325] on input "False" at bounding box center [502, 315] width 19 height 19
radio input "true"
click at [728, 475] on button "SUBMIT" at bounding box center [756, 455] width 165 height 39
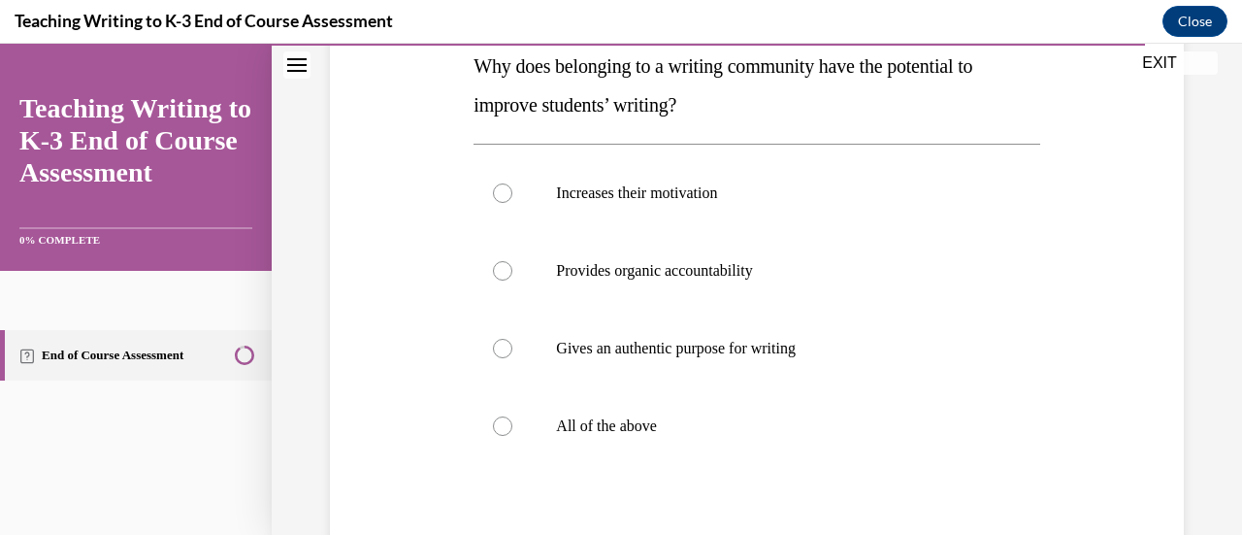
scroll to position [324, 0]
click at [500, 433] on div at bounding box center [502, 424] width 19 height 19
click at [500, 433] on input "All of the above" at bounding box center [502, 424] width 19 height 19
radio input "true"
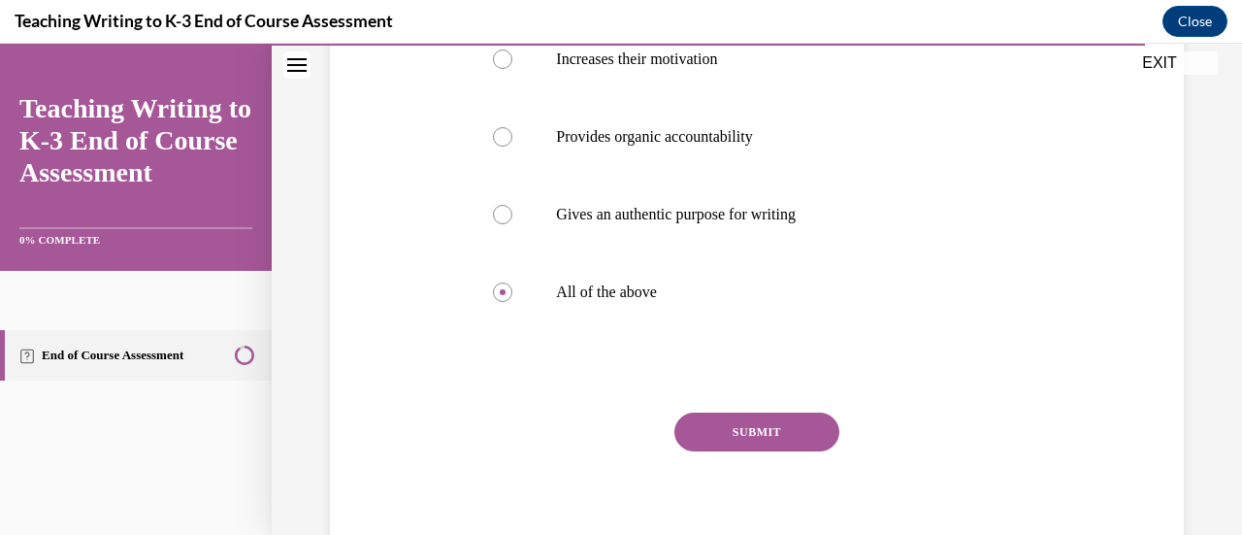
click at [736, 444] on button "SUBMIT" at bounding box center [756, 431] width 165 height 39
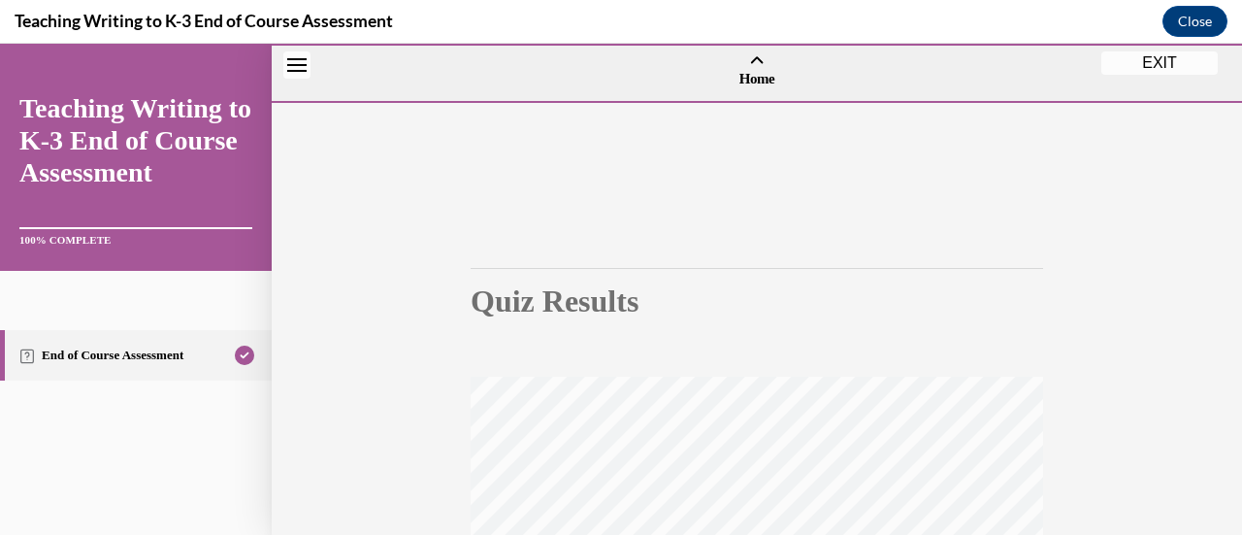
scroll to position [0, 0]
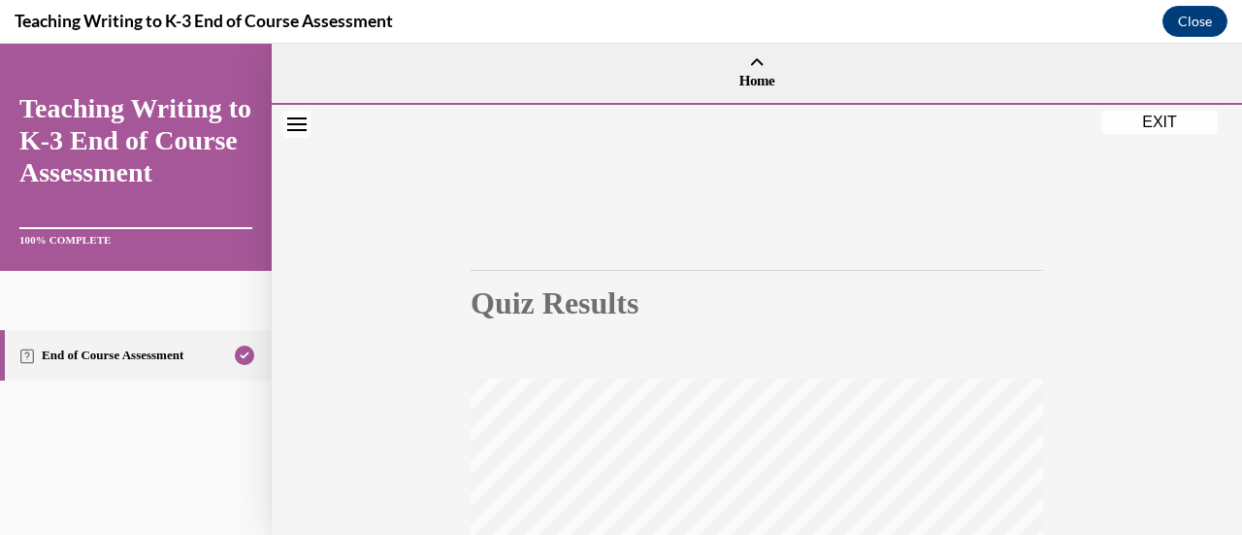
click at [1143, 116] on button "EXIT" at bounding box center [1159, 122] width 116 height 23
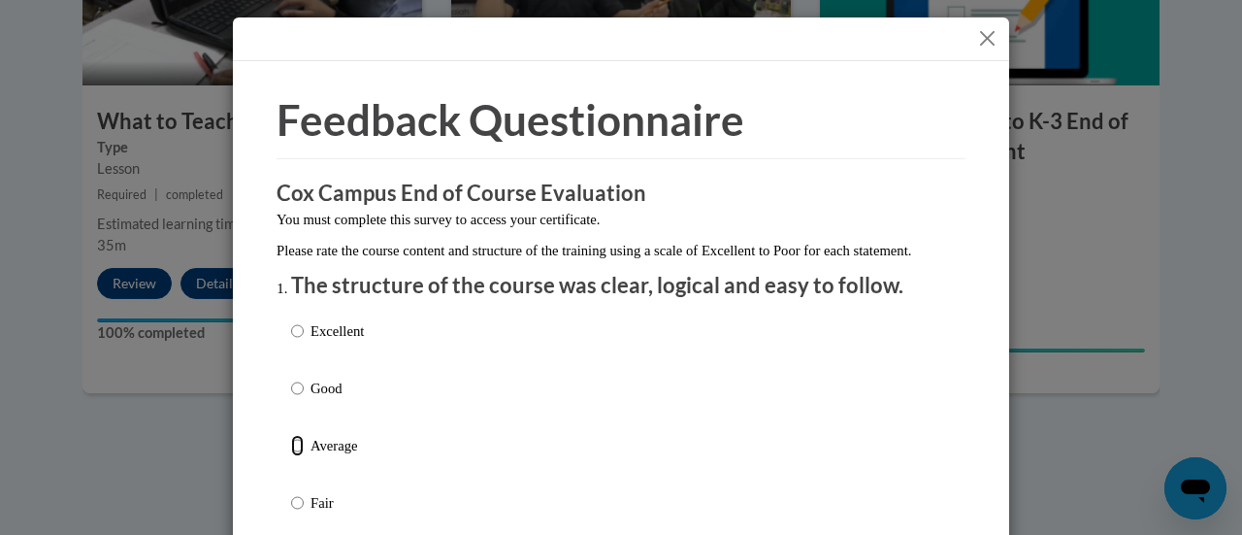
click at [291, 456] on input "Average" at bounding box center [297, 445] width 13 height 21
radio input "true"
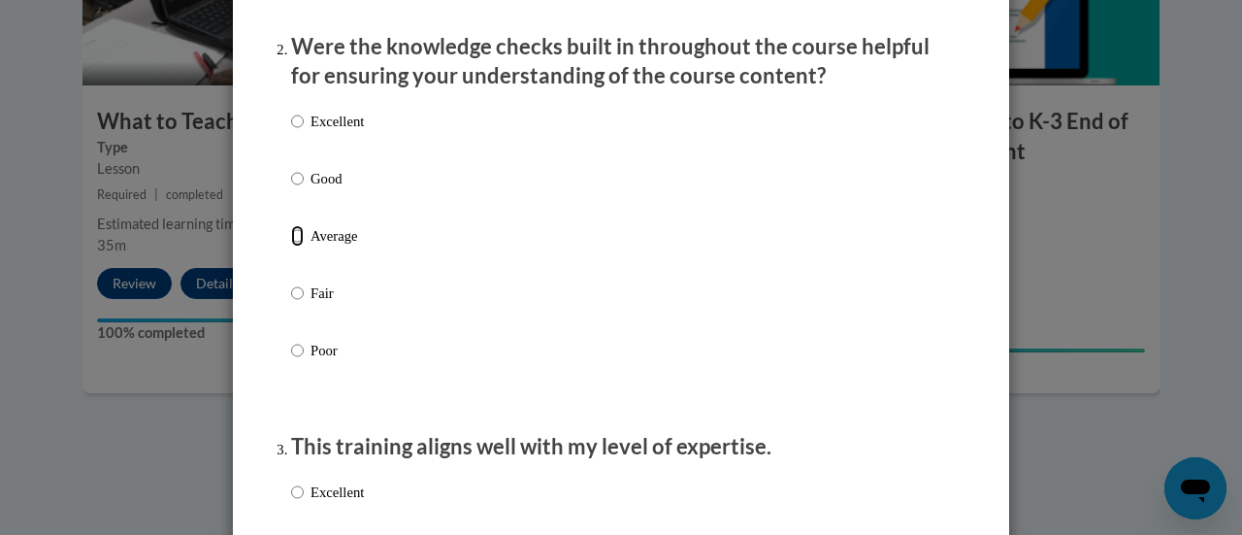
click at [291, 247] on input "Average" at bounding box center [297, 235] width 13 height 21
radio input "true"
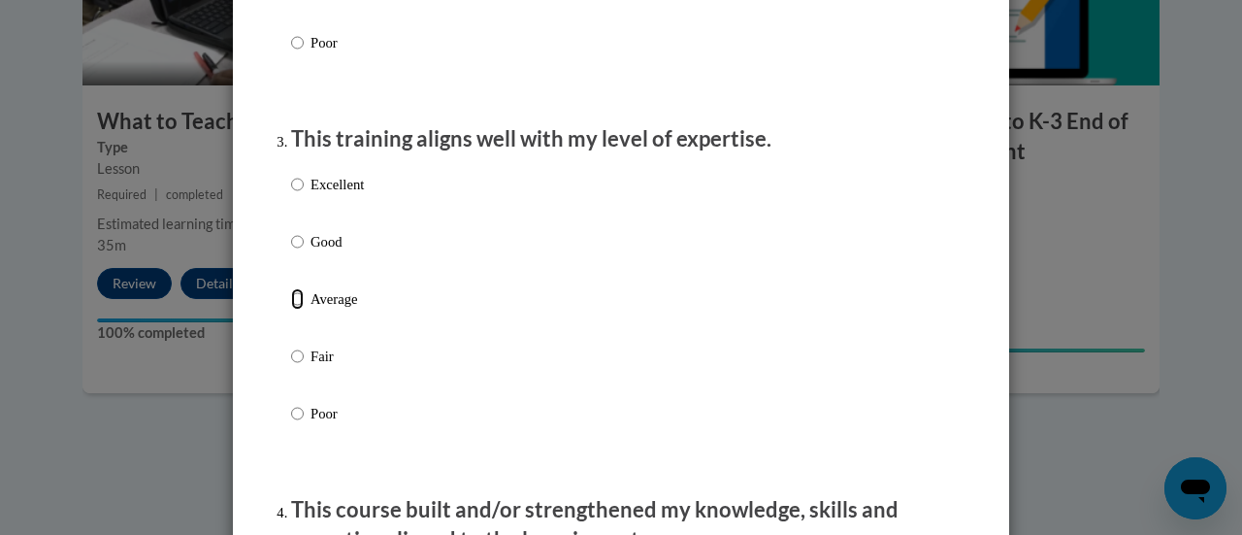
click at [291, 310] on input "Average" at bounding box center [297, 298] width 13 height 21
radio input "true"
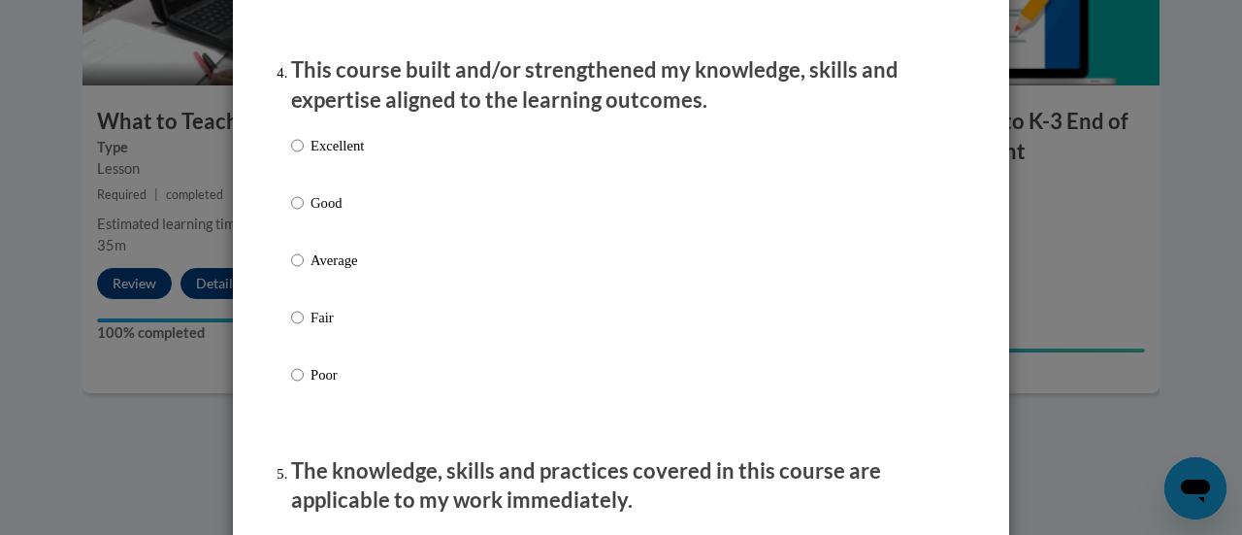
scroll to position [1361, 0]
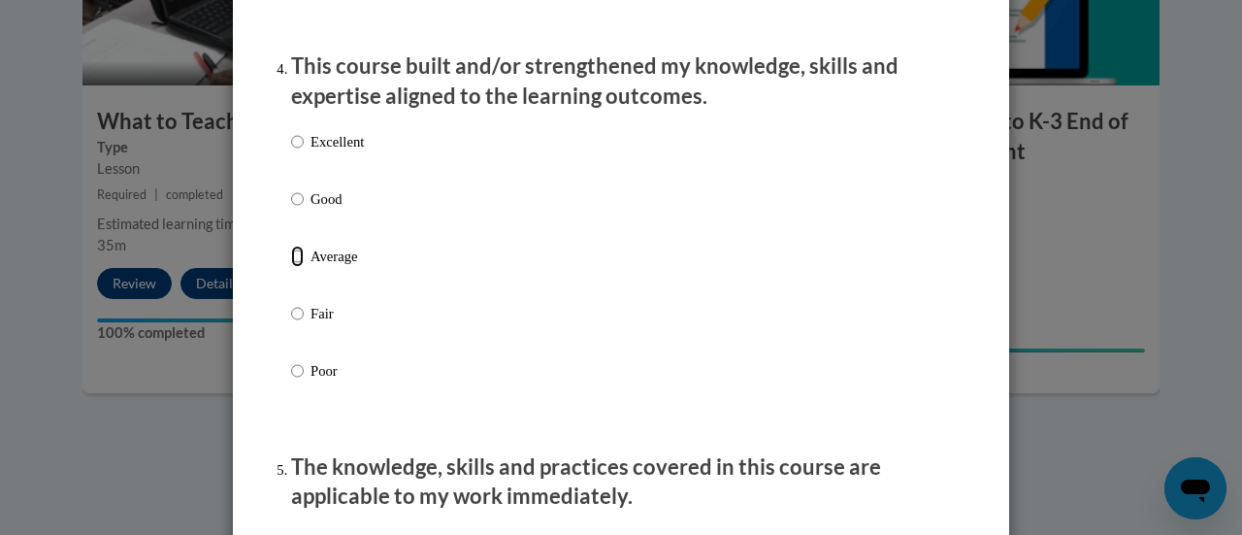
click at [291, 267] on input "Average" at bounding box center [297, 256] width 13 height 21
radio input "true"
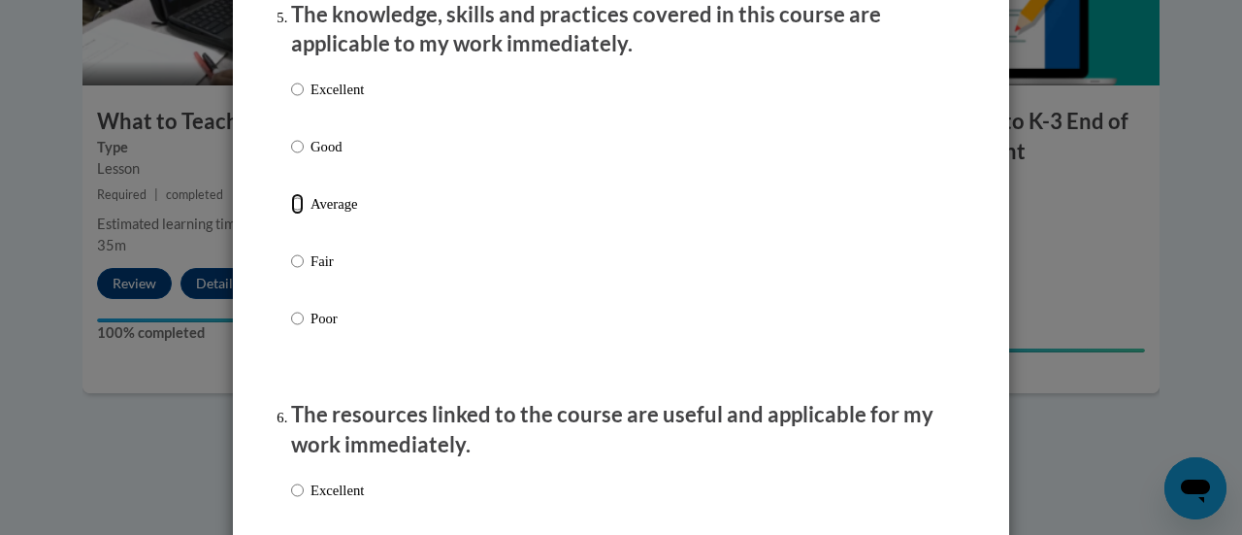
click at [291, 214] on input "Average" at bounding box center [297, 203] width 13 height 21
radio input "true"
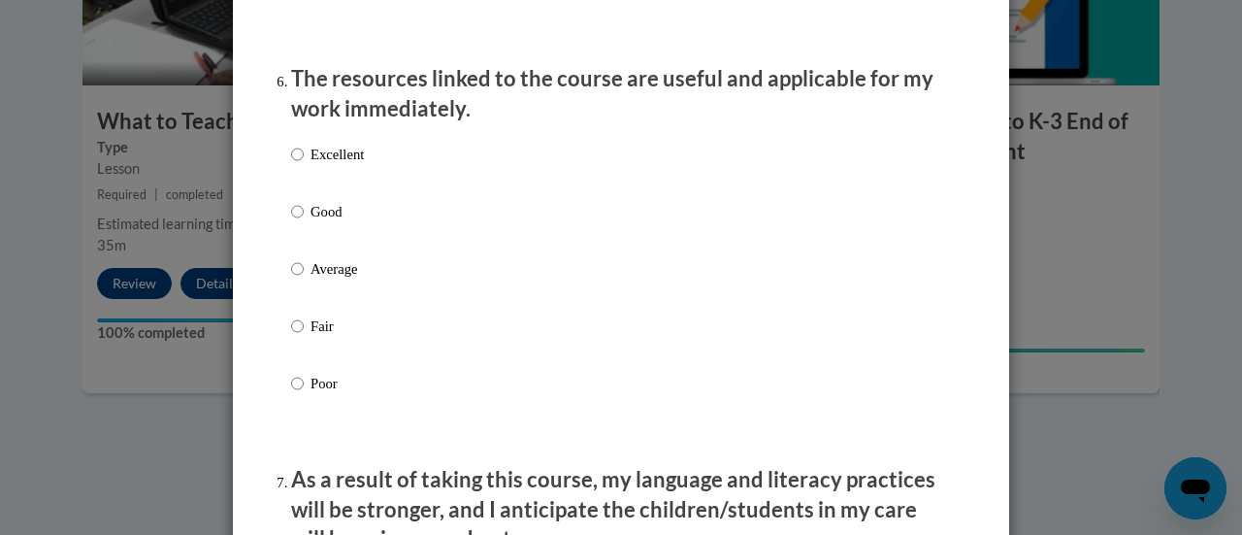
scroll to position [2193, 0]
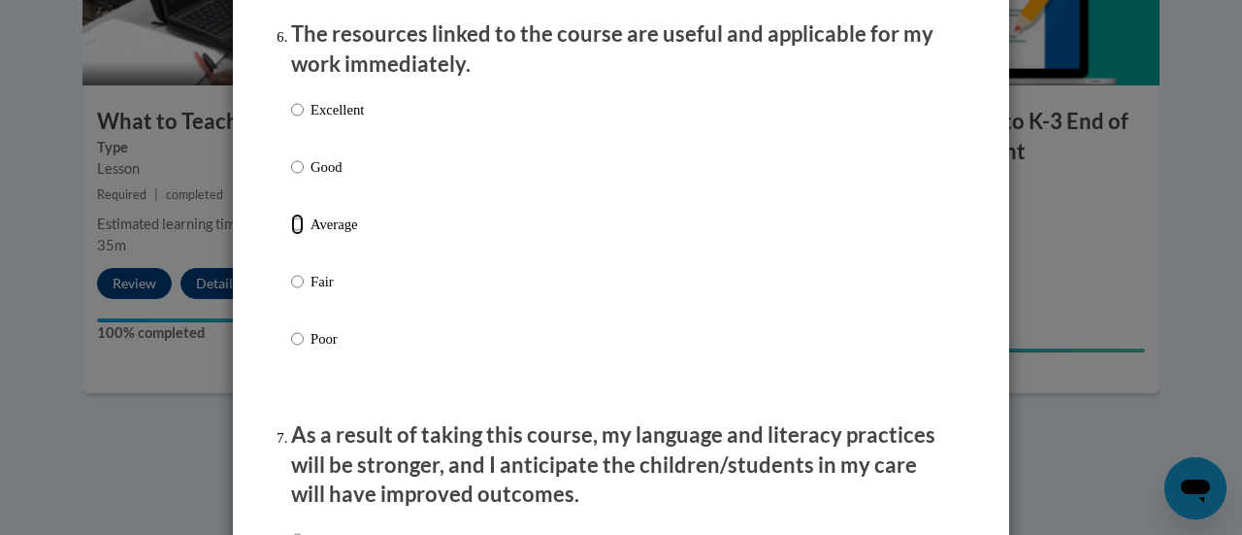
click at [294, 235] on input "Average" at bounding box center [297, 224] width 13 height 21
radio input "true"
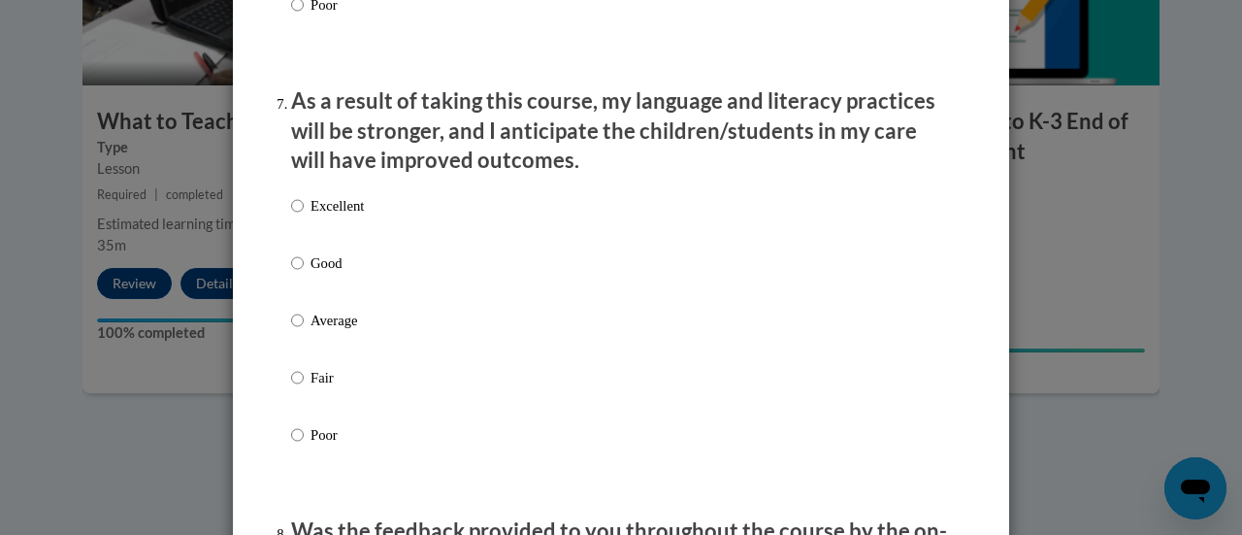
scroll to position [2570, 0]
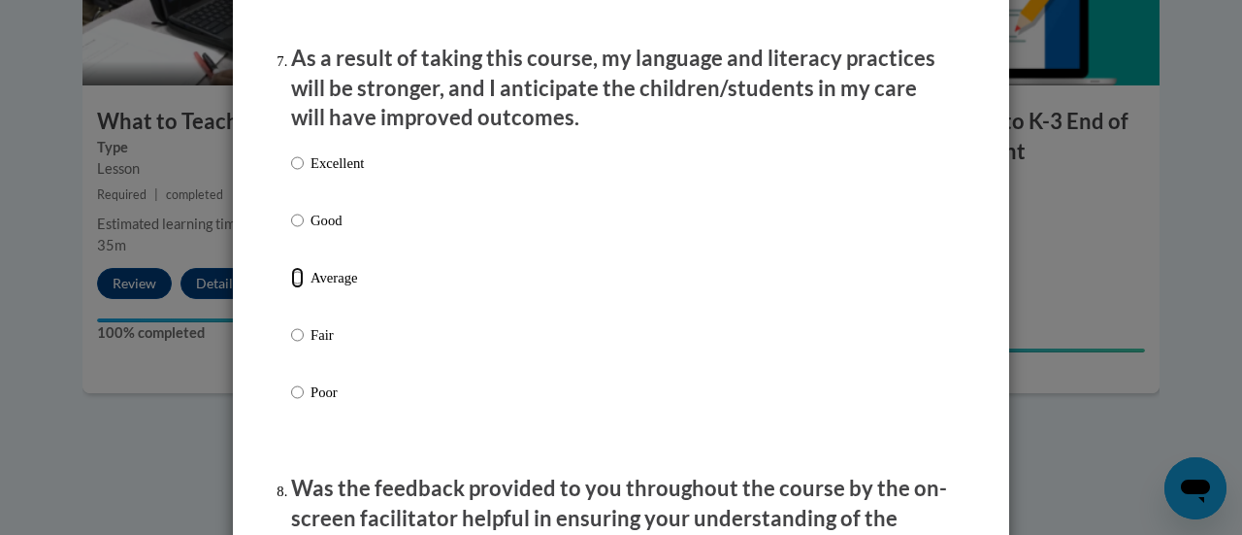
click at [291, 288] on input "Average" at bounding box center [297, 277] width 13 height 21
radio input "true"
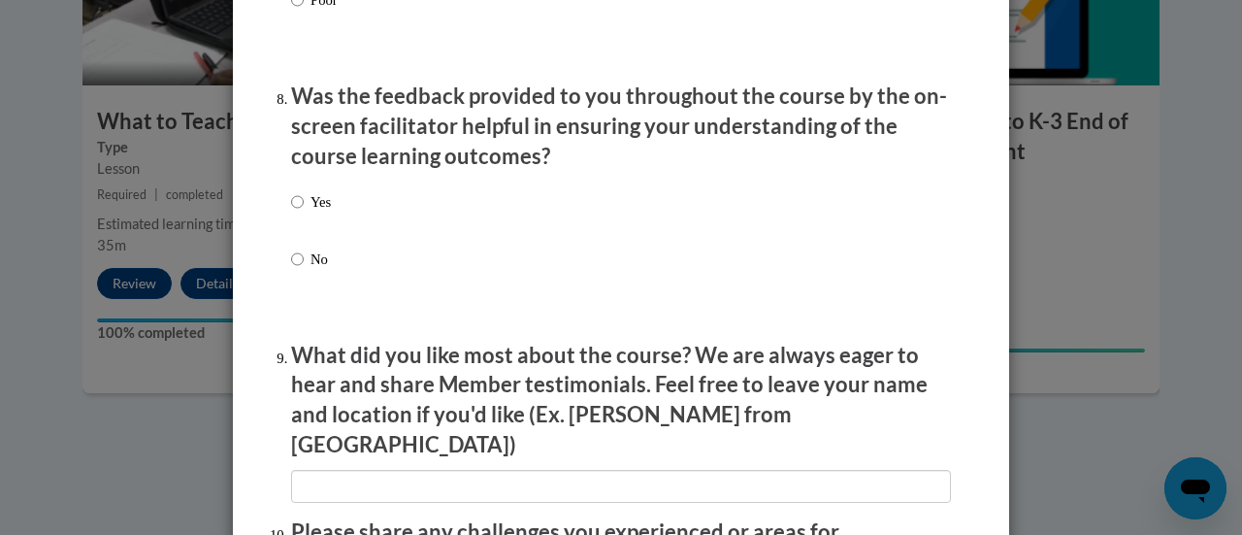
scroll to position [2964, 0]
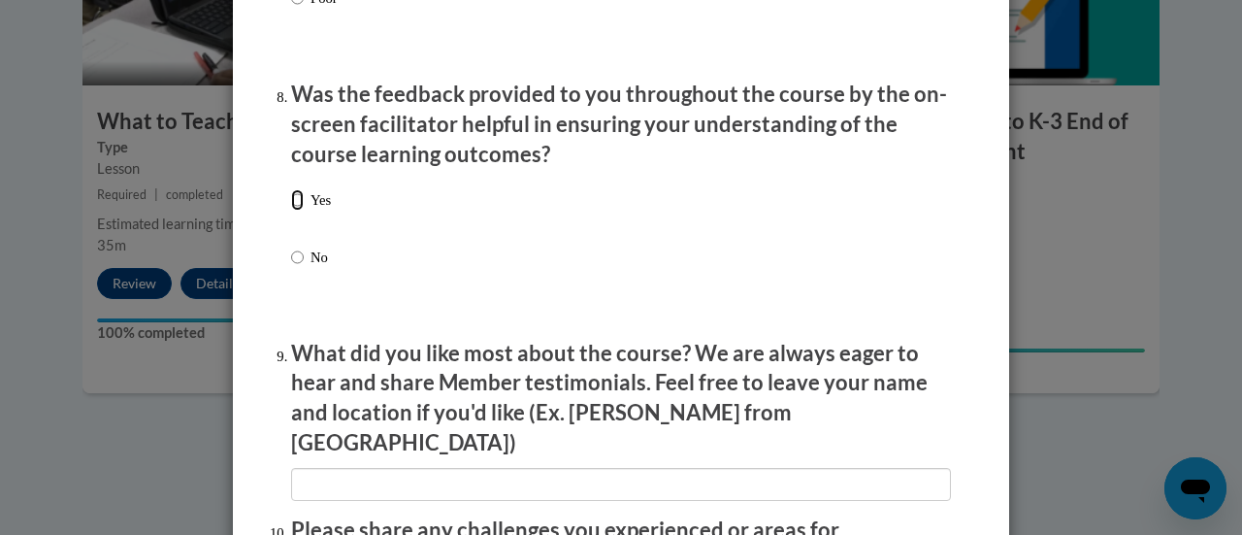
click at [291, 211] on input "Yes" at bounding box center [297, 199] width 13 height 21
radio input "true"
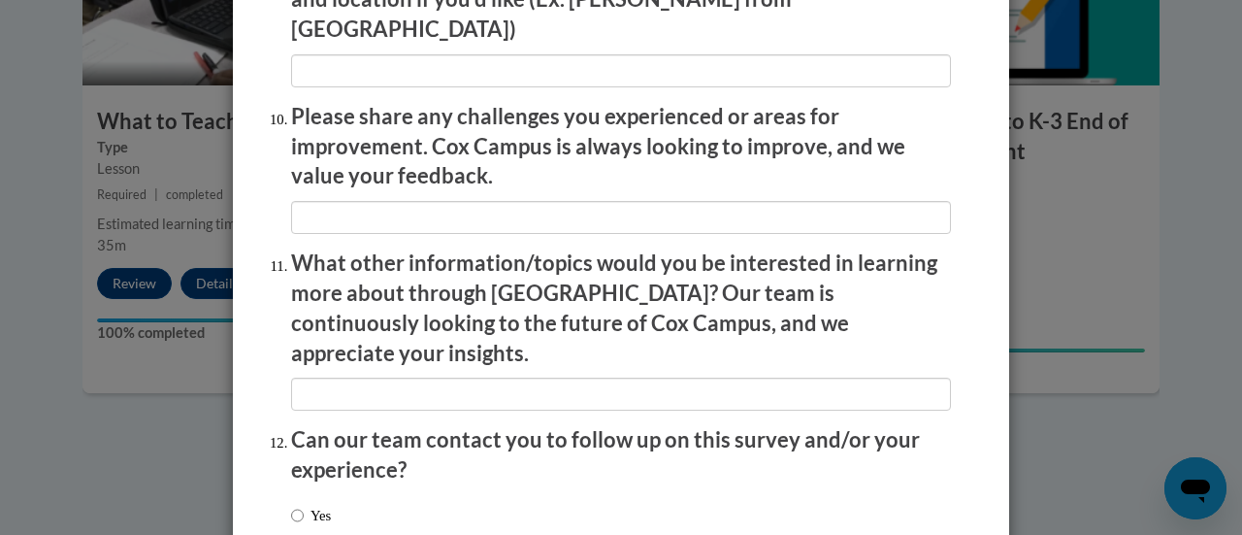
scroll to position [3501, 0]
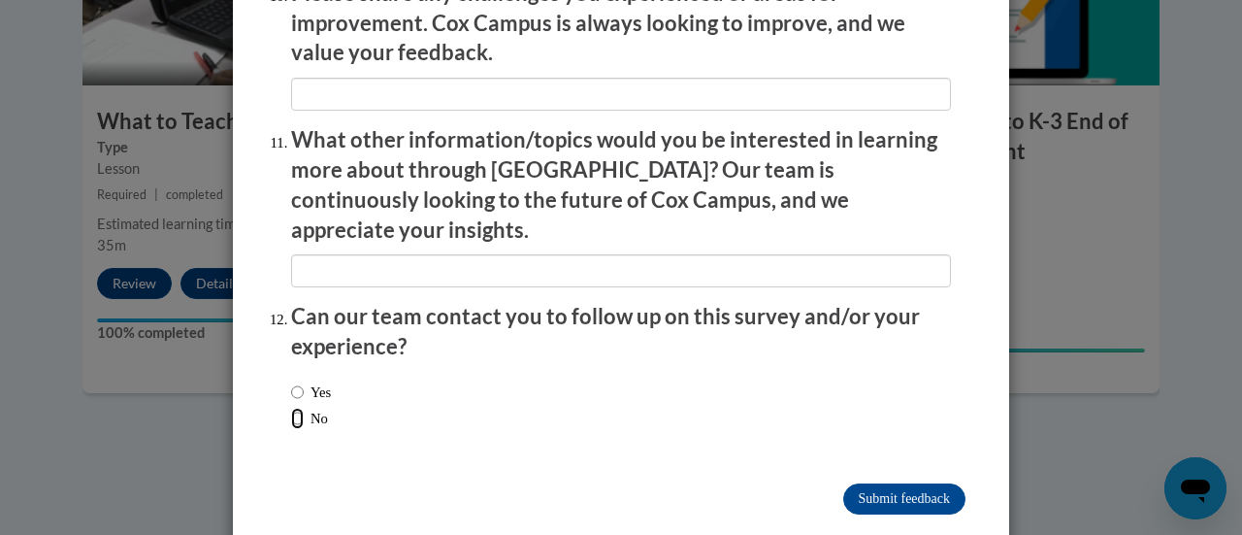
click at [291, 408] on input "No" at bounding box center [297, 418] width 13 height 21
radio input "true"
click at [892, 483] on input "Submit feedback" at bounding box center [904, 498] width 122 height 31
